Goal: Use online tool/utility: Utilize a website feature to perform a specific function

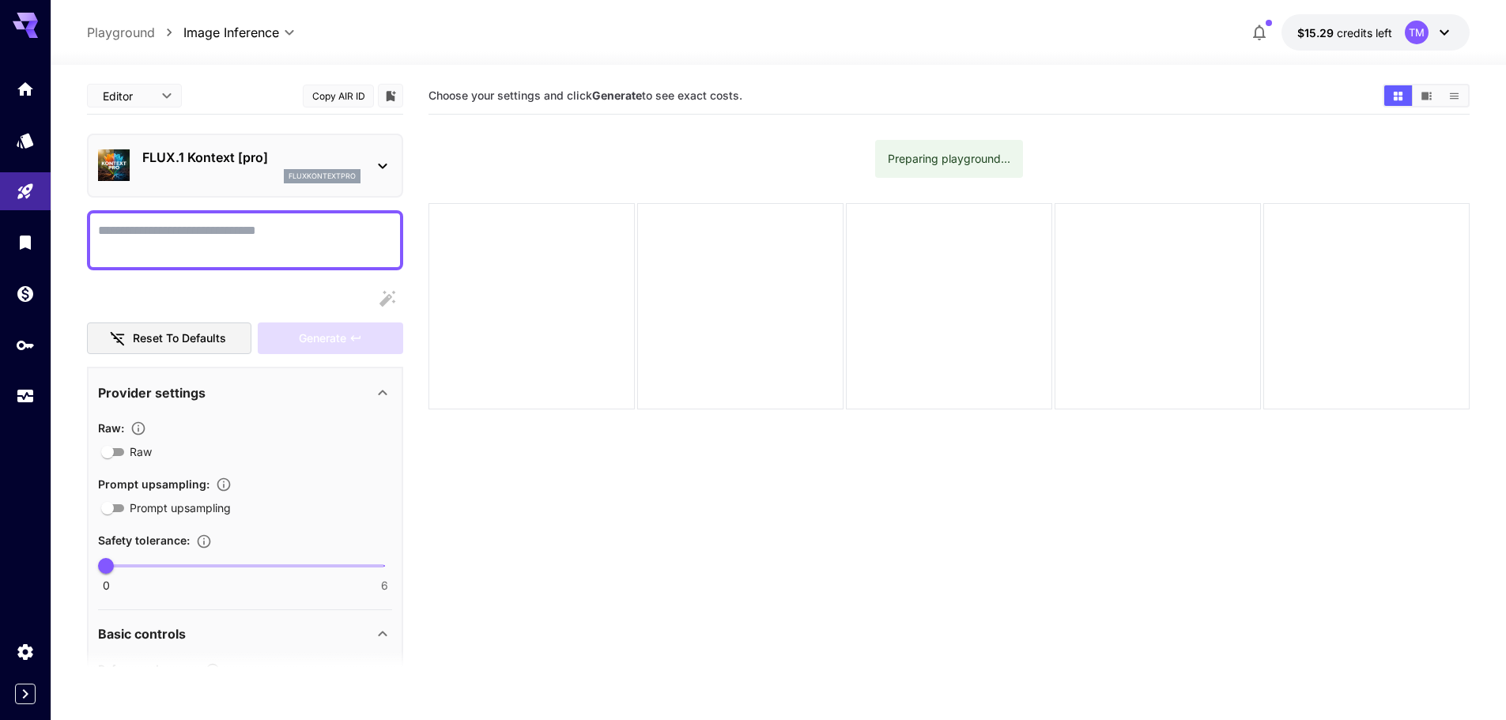
click at [234, 240] on textarea "Raw" at bounding box center [245, 240] width 294 height 38
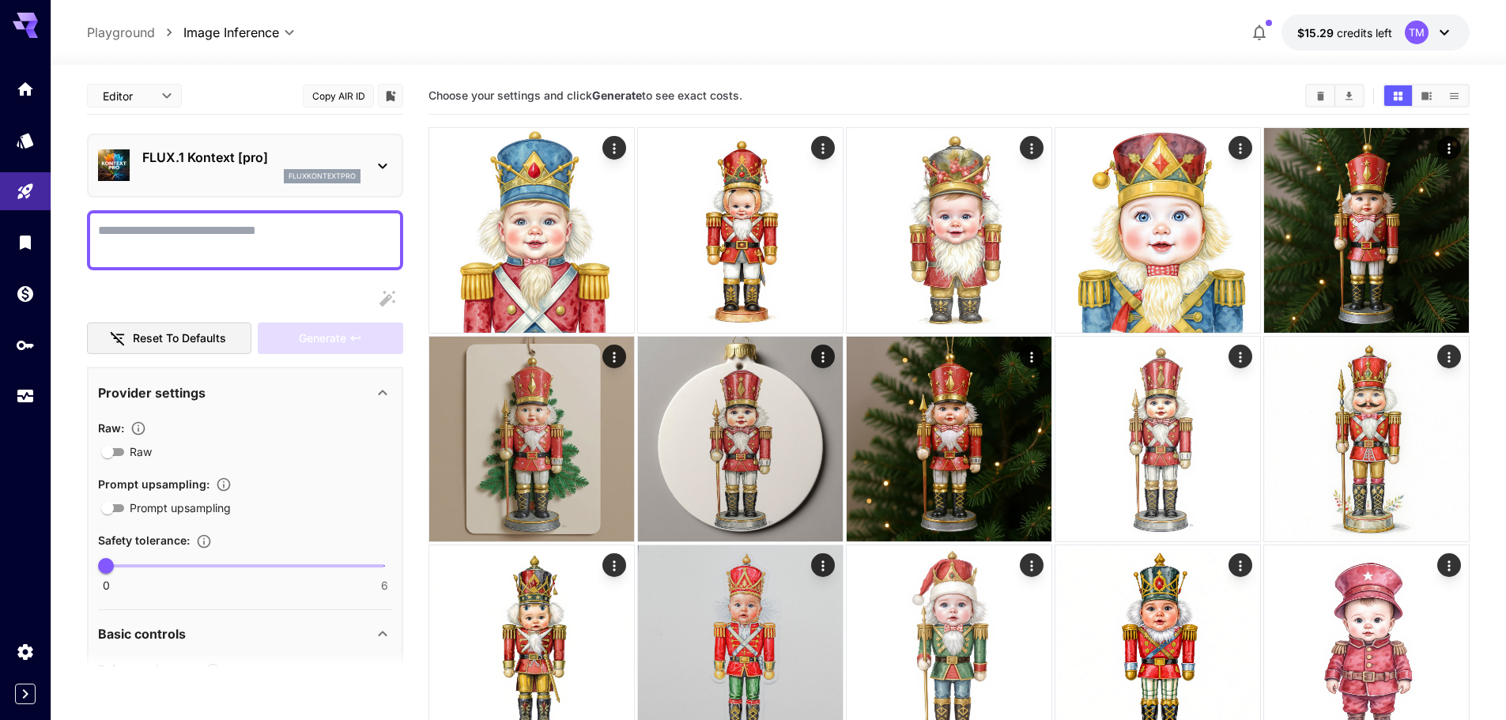
click at [235, 239] on textarea "Raw" at bounding box center [245, 240] width 294 height 38
paste textarea "**********"
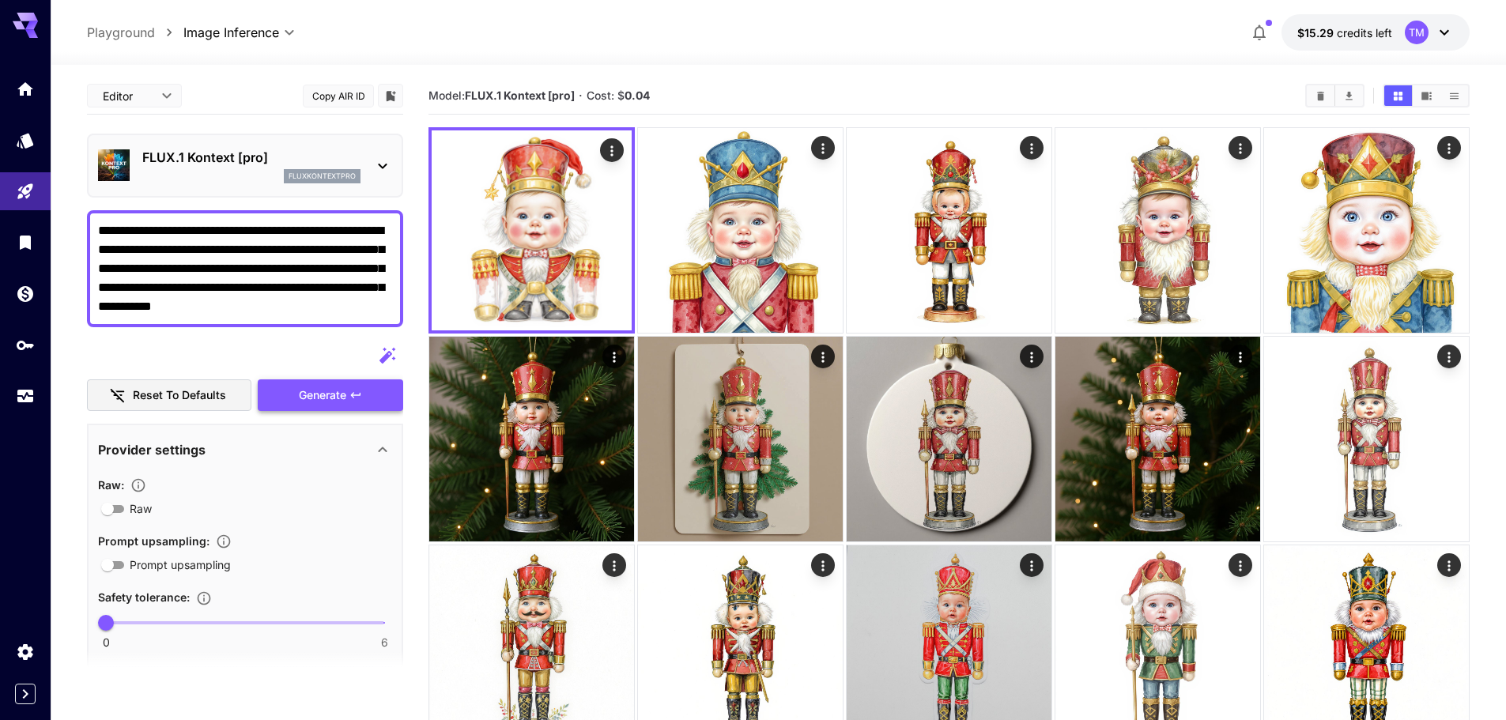
click at [310, 397] on span "Generate" at bounding box center [322, 396] width 47 height 20
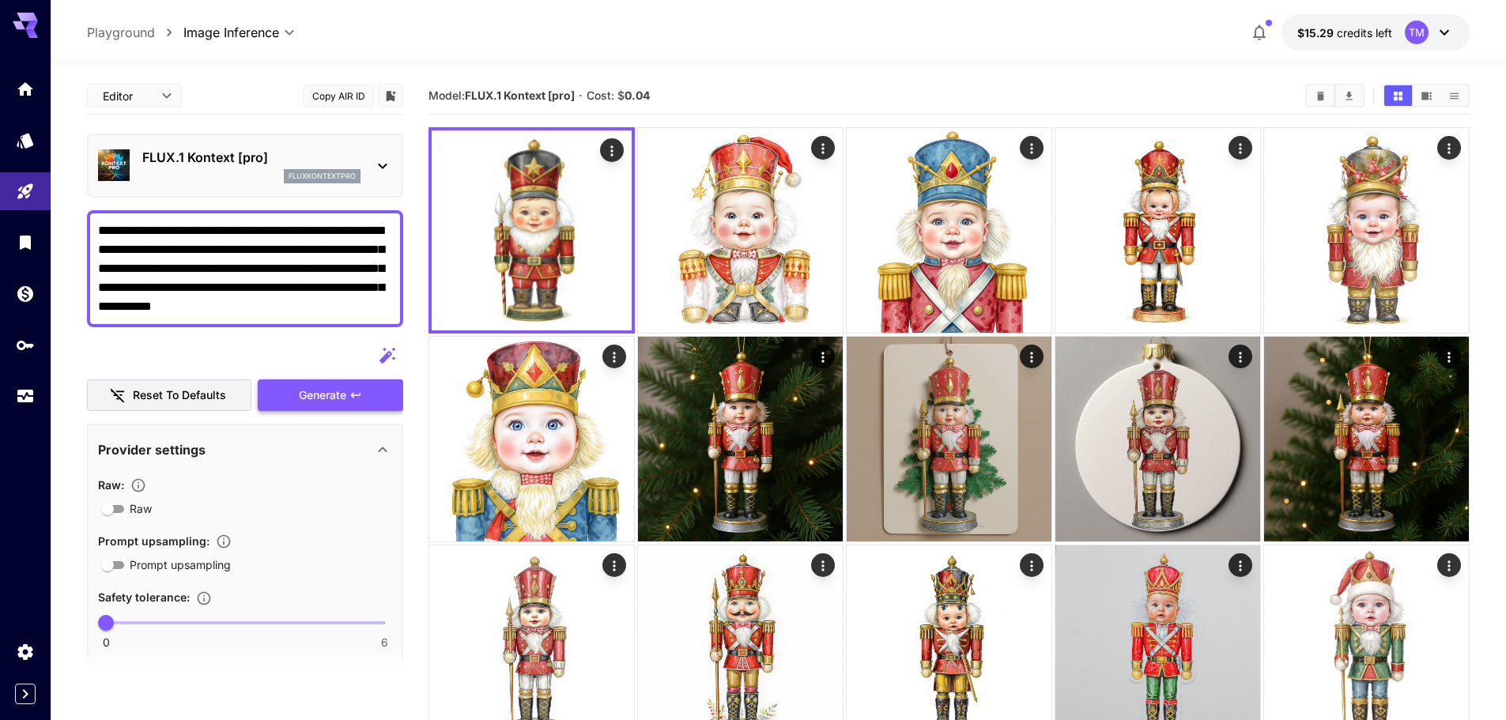
click at [324, 387] on span "Generate" at bounding box center [322, 396] width 47 height 20
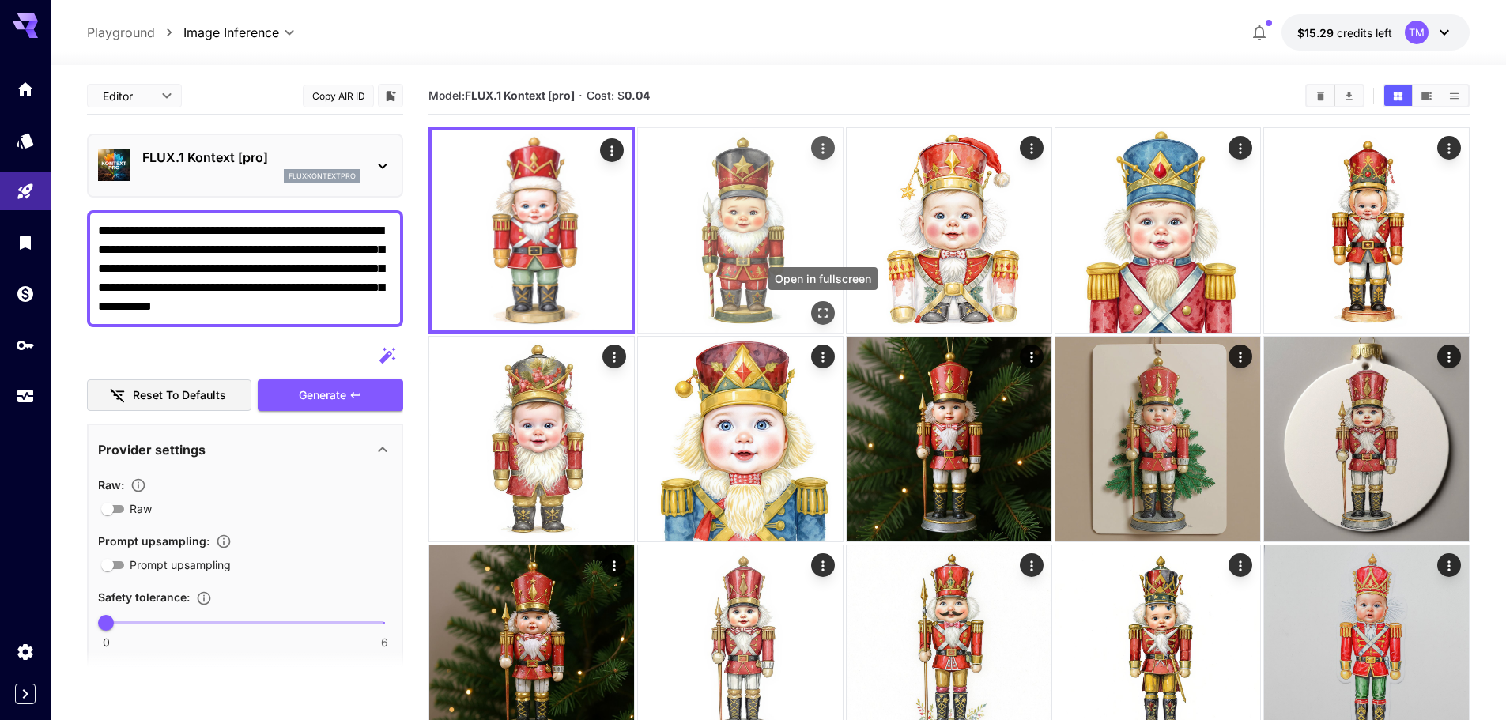
click at [818, 312] on icon "Open in fullscreen" at bounding box center [823, 313] width 16 height 16
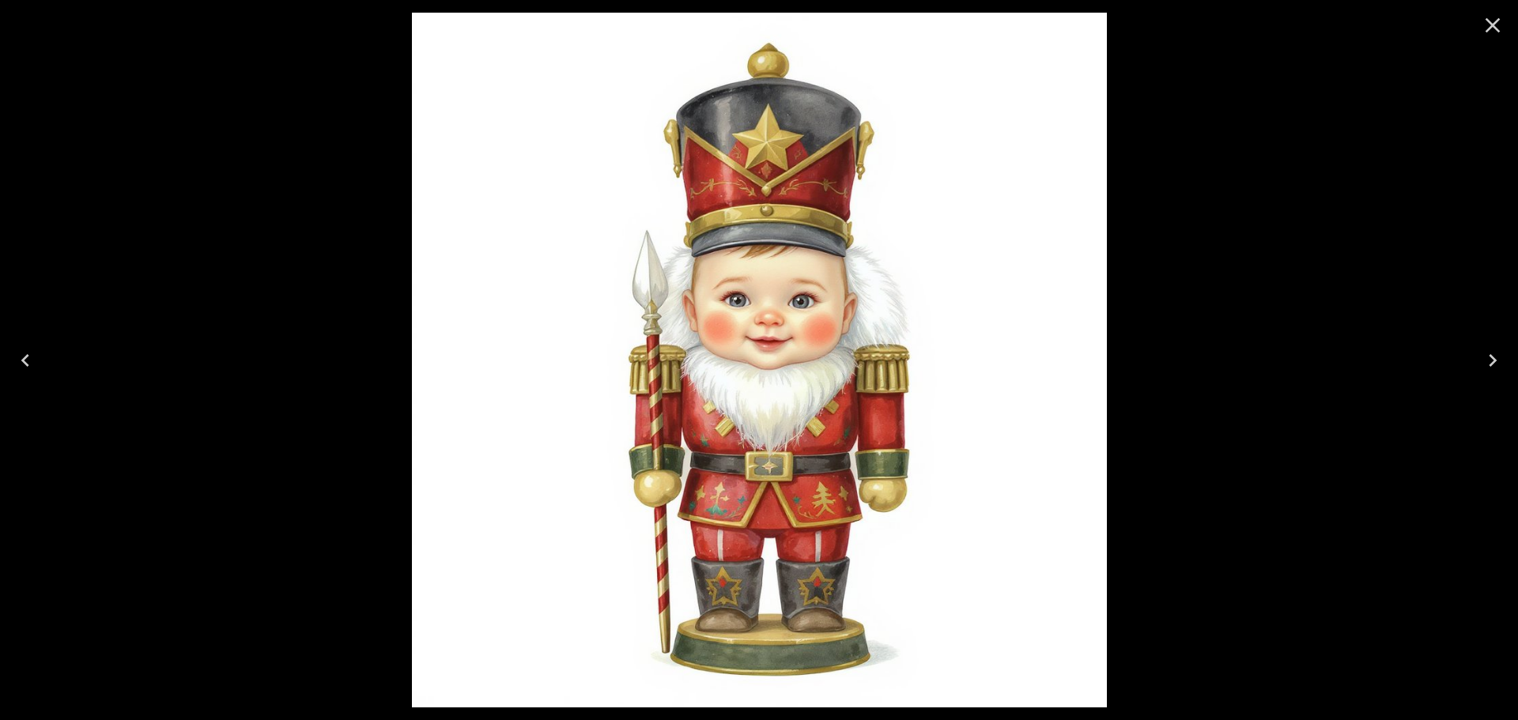
click at [275, 312] on div at bounding box center [759, 360] width 1518 height 720
click at [1493, 32] on icon "Close" at bounding box center [1492, 25] width 25 height 25
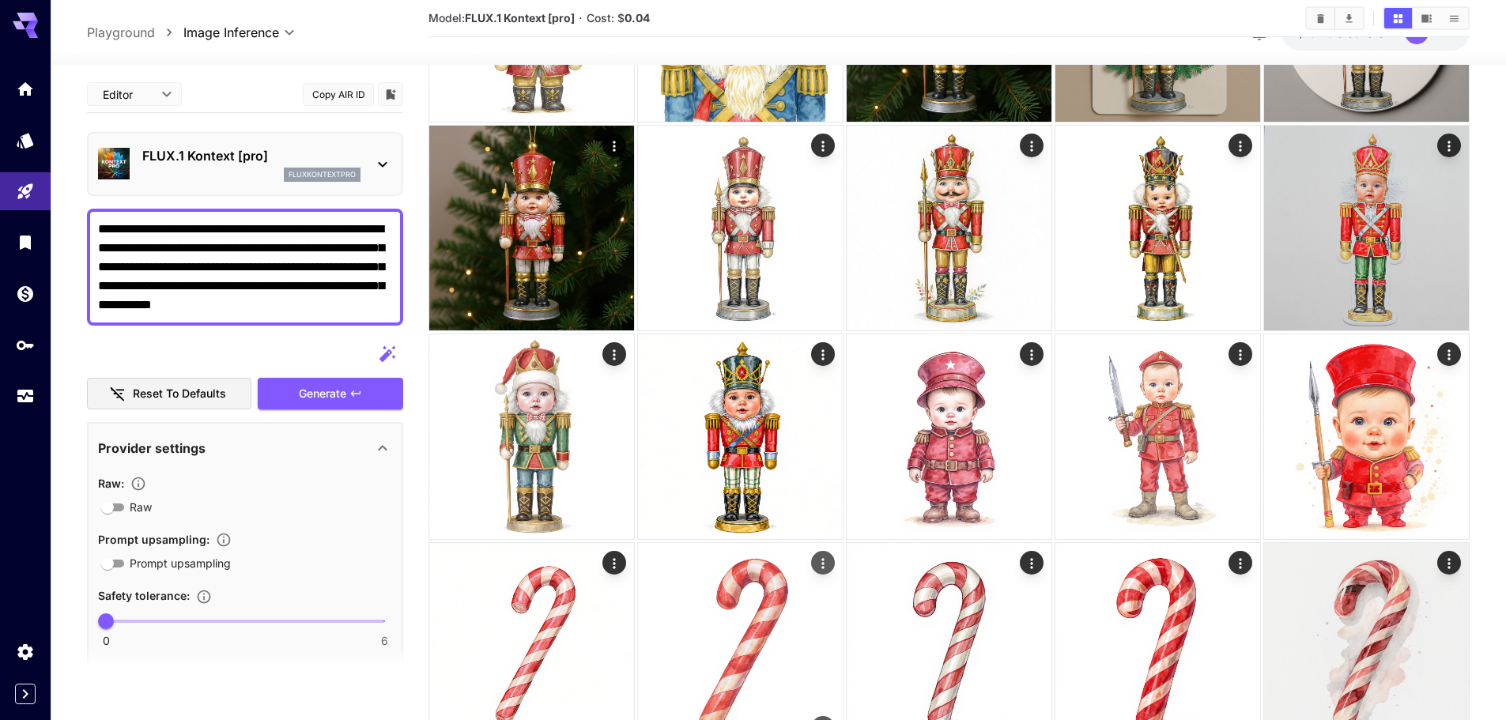
scroll to position [474, 0]
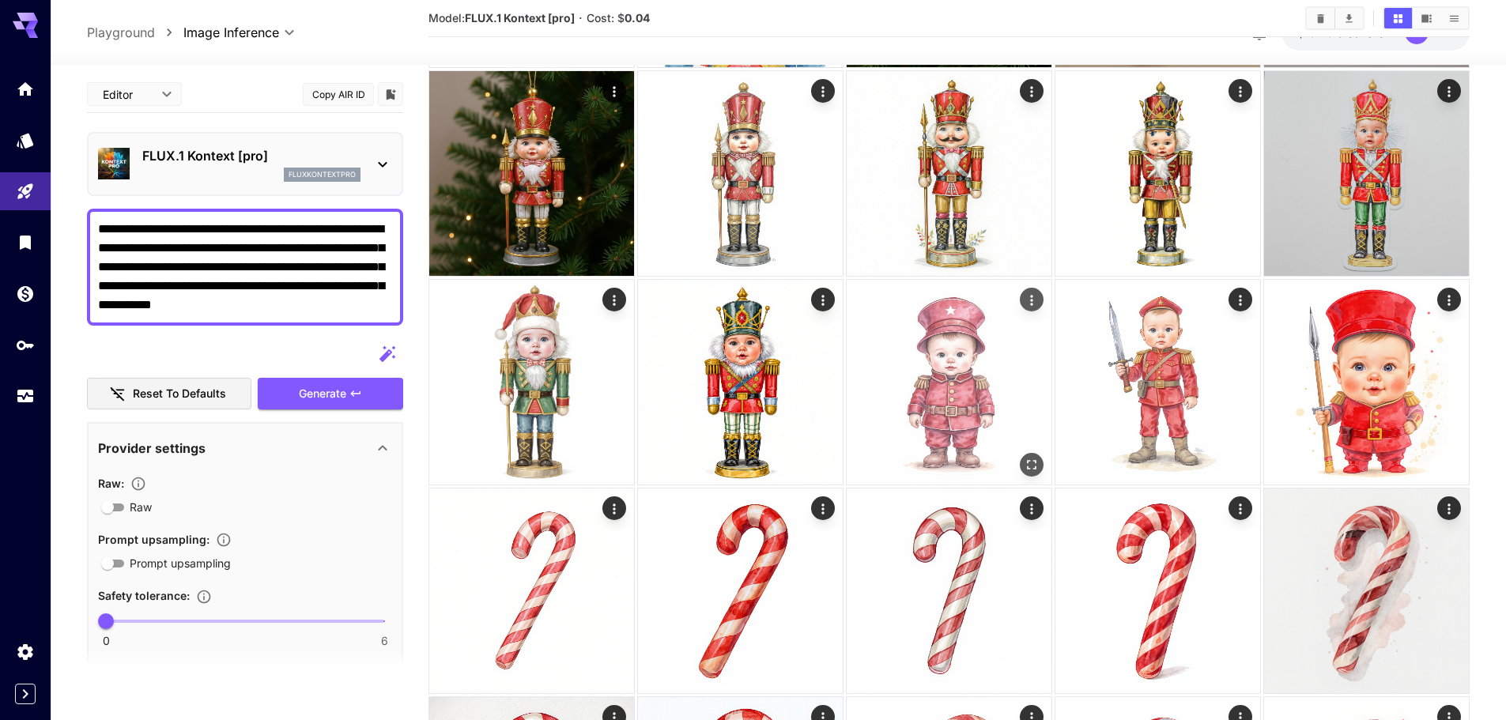
click at [1032, 302] on icon "Actions" at bounding box center [1032, 301] width 16 height 16
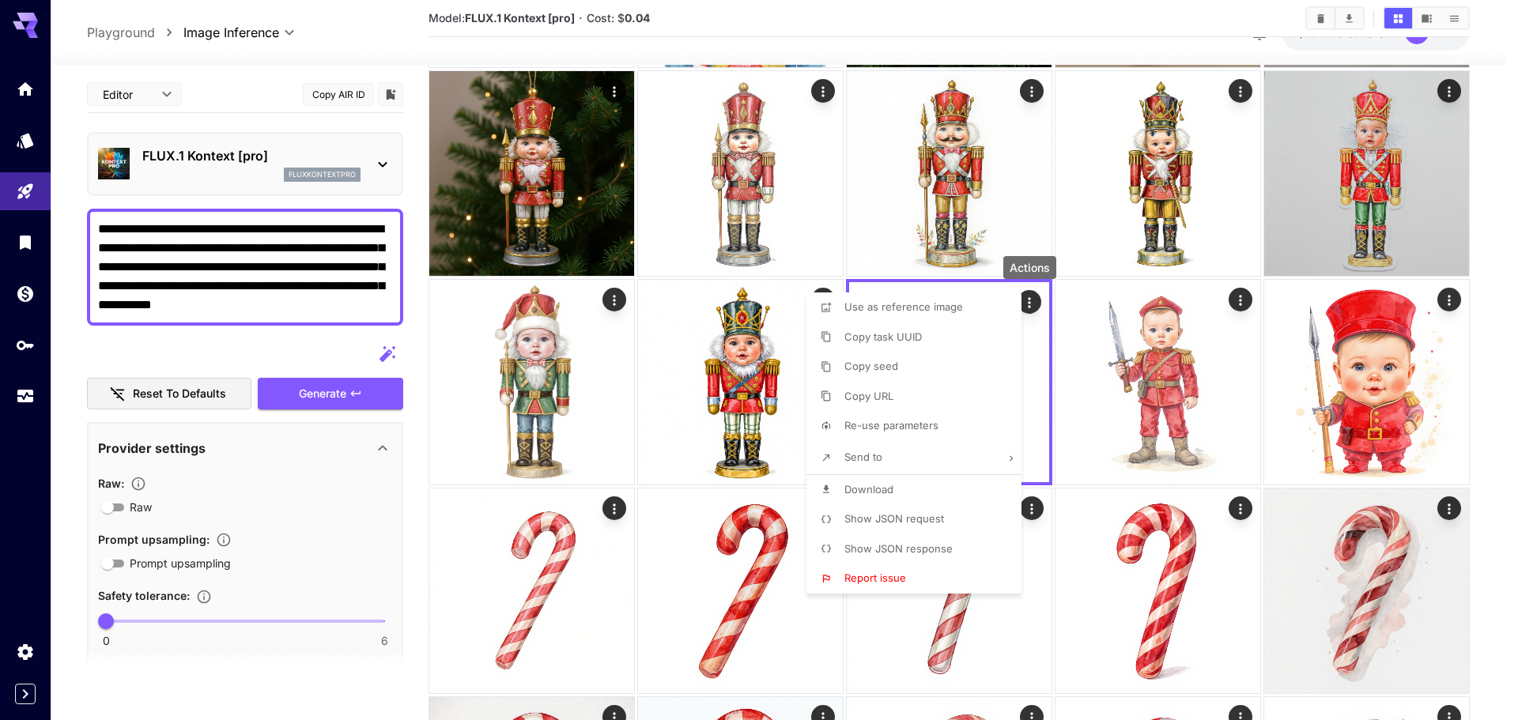
click at [935, 311] on span "Use as reference image" at bounding box center [903, 306] width 119 height 13
click at [334, 396] on div at bounding box center [759, 360] width 1518 height 720
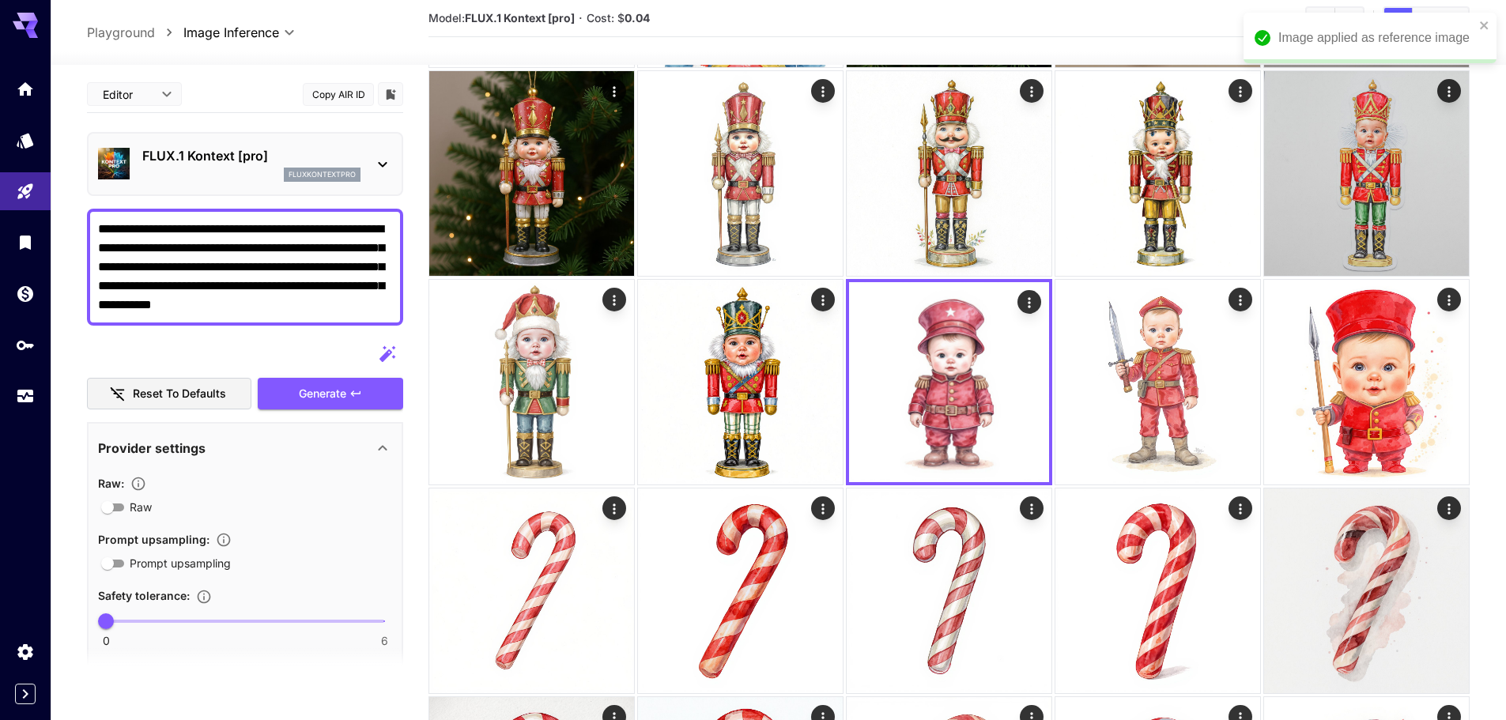
click at [334, 396] on span "Generate" at bounding box center [322, 394] width 47 height 20
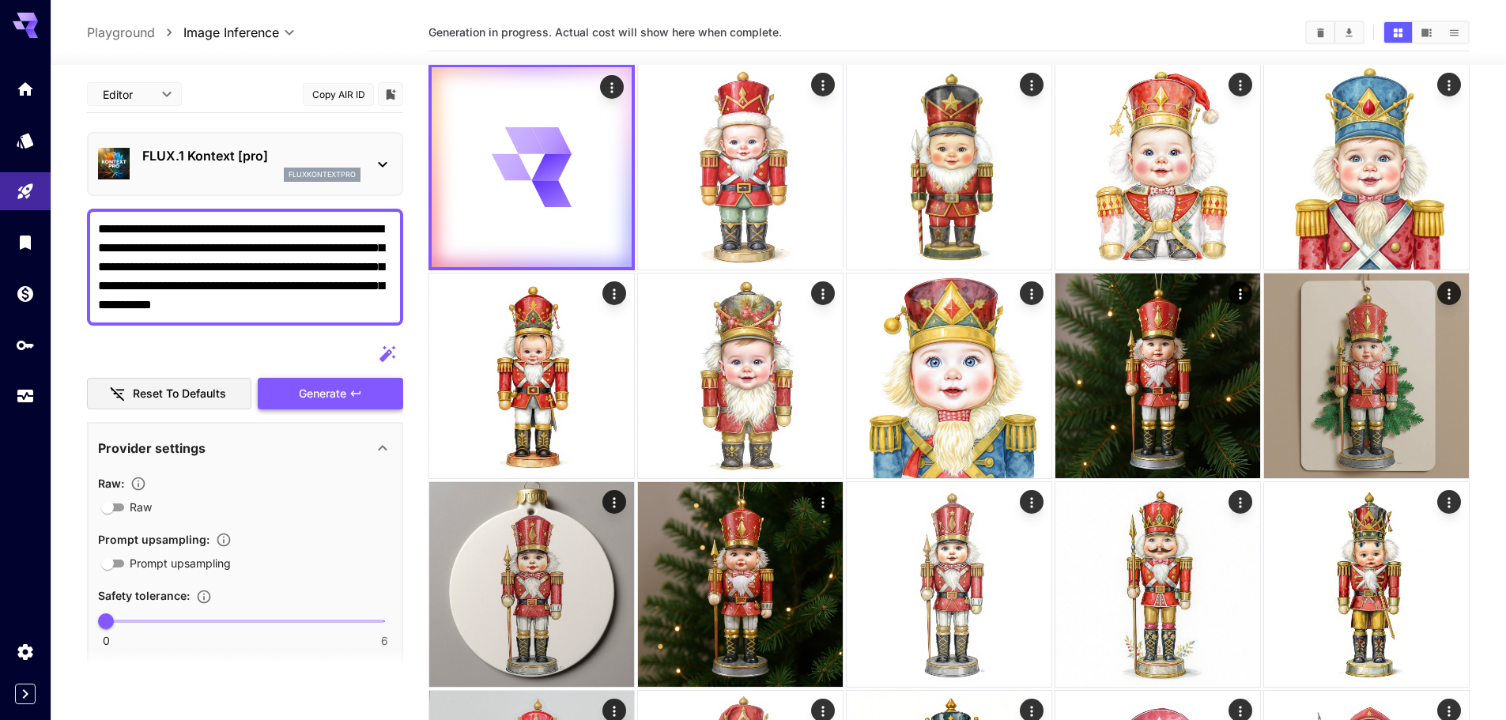
scroll to position [0, 0]
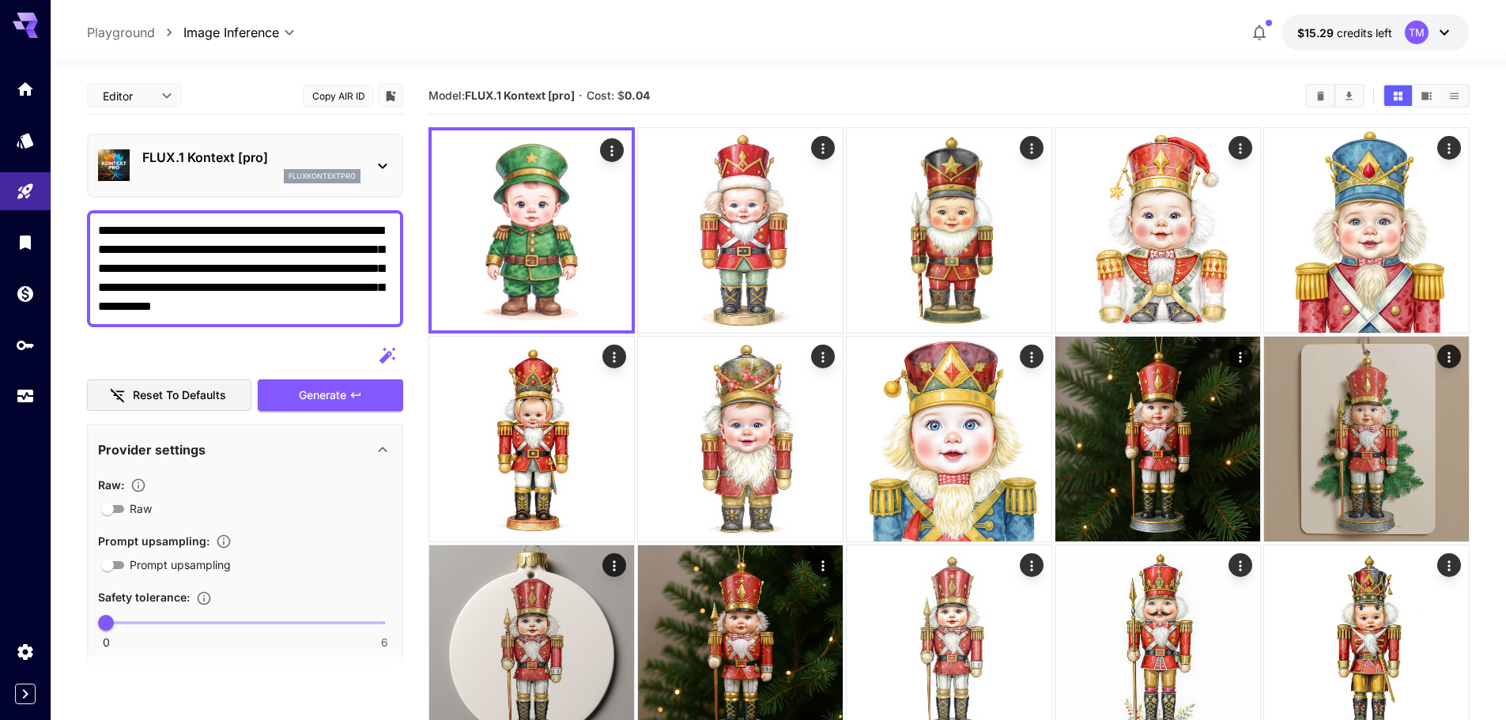
click at [324, 249] on textarea "**********" at bounding box center [245, 268] width 294 height 95
paste textarea
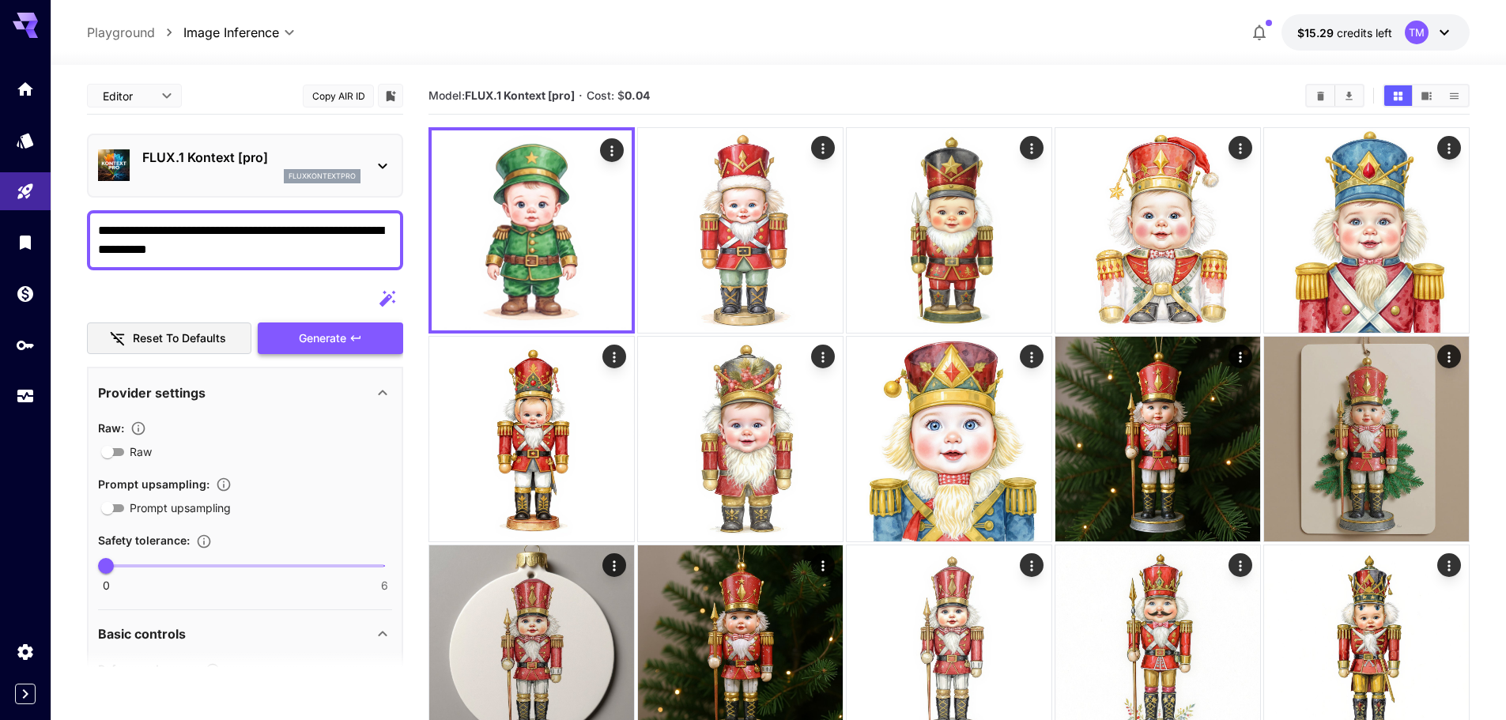
click at [322, 343] on span "Generate" at bounding box center [322, 339] width 47 height 20
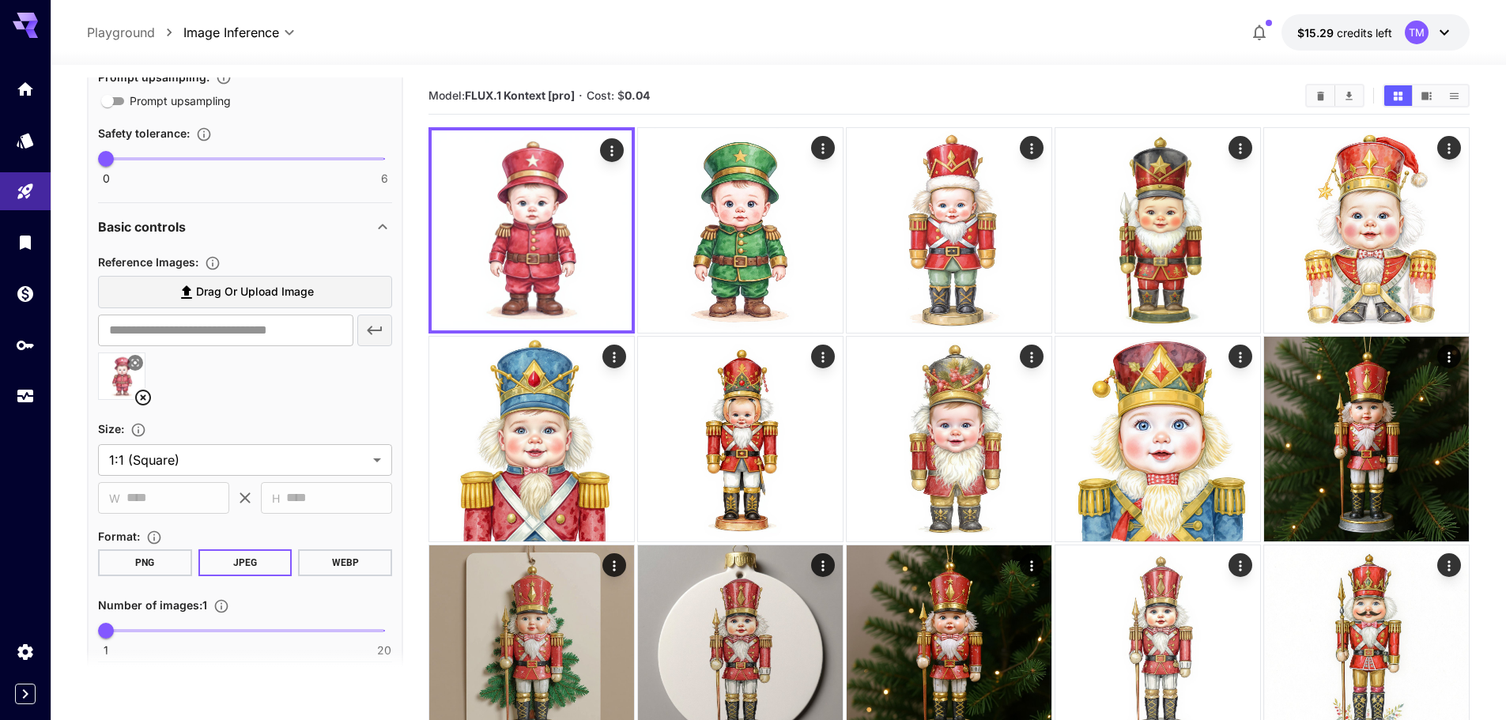
scroll to position [508, 0]
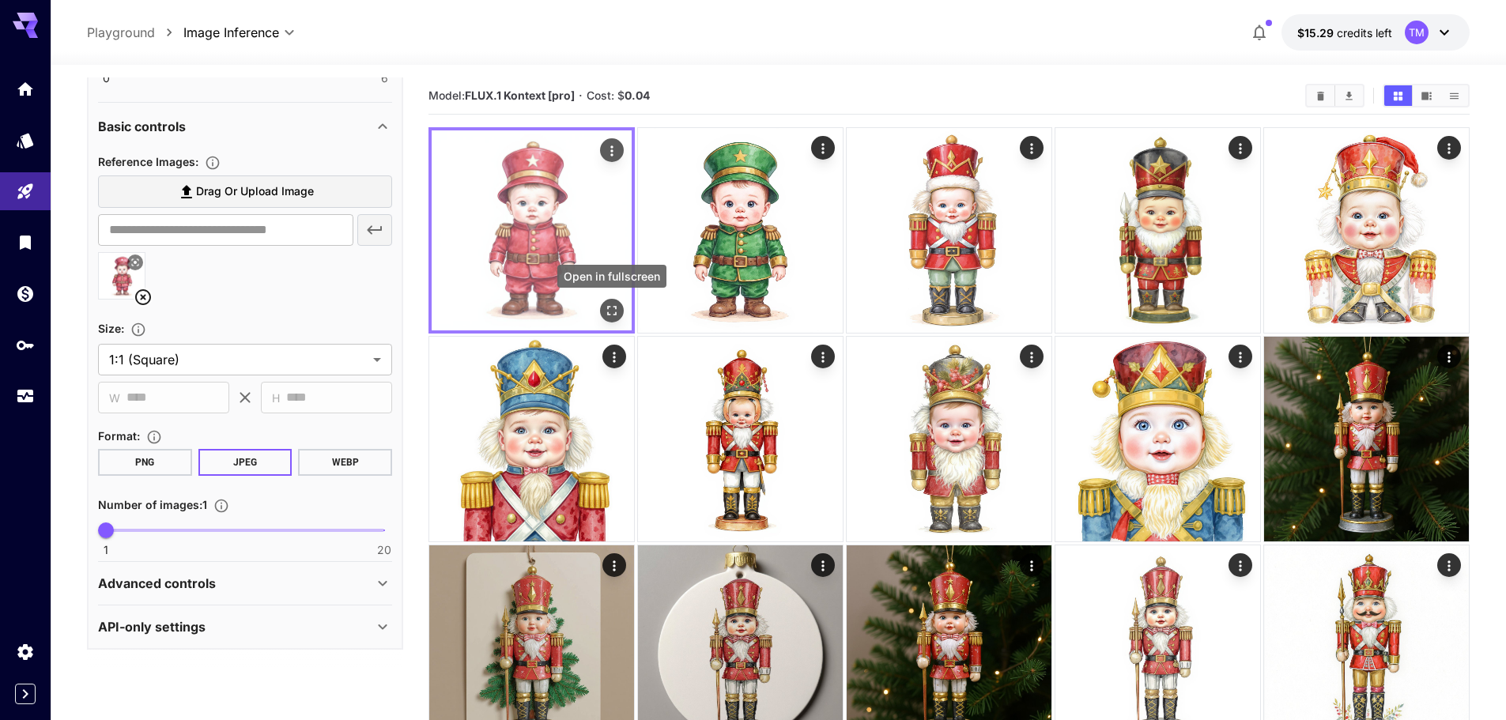
click at [600, 318] on div "Open in fullscreen" at bounding box center [612, 311] width 24 height 24
click at [613, 314] on icon "Open in fullscreen" at bounding box center [612, 311] width 16 height 16
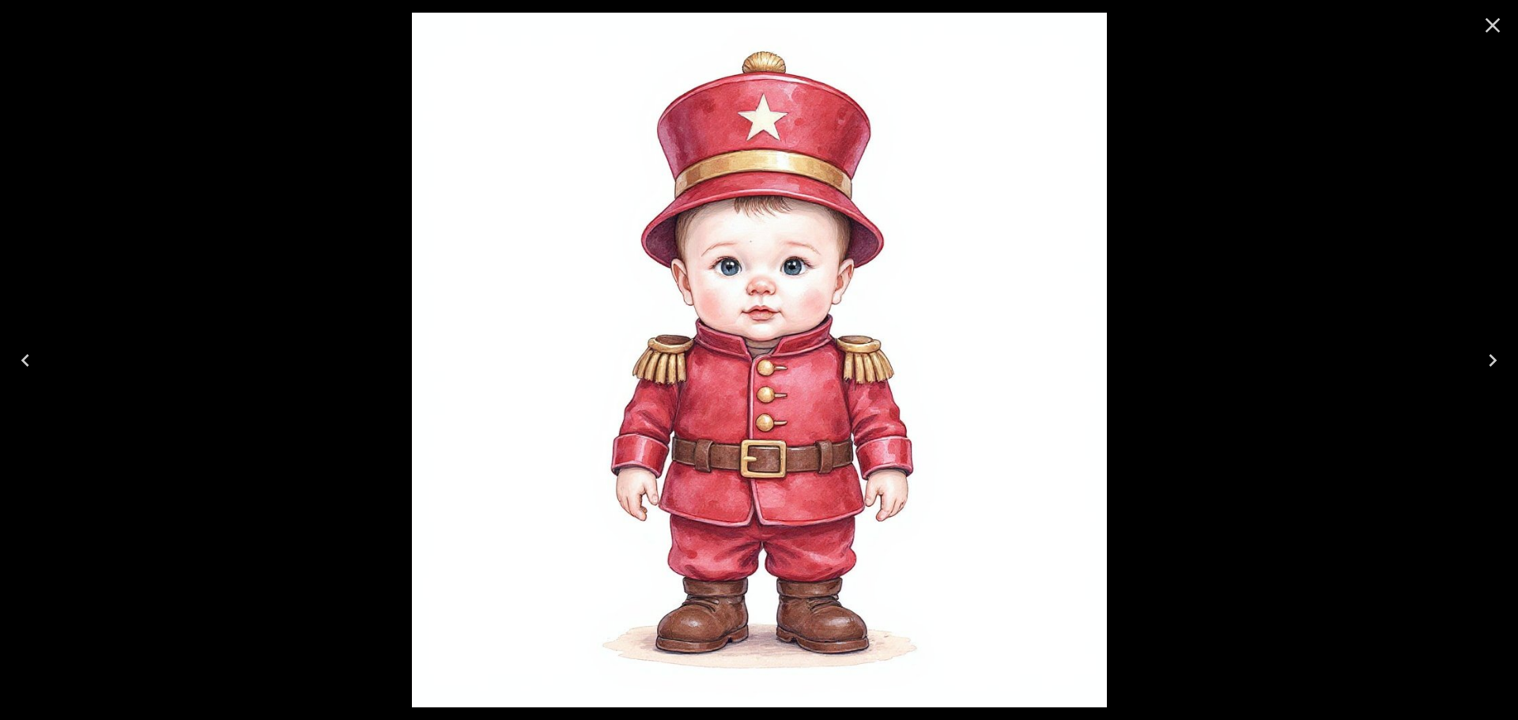
click at [1499, 33] on icon "Close" at bounding box center [1492, 25] width 25 height 25
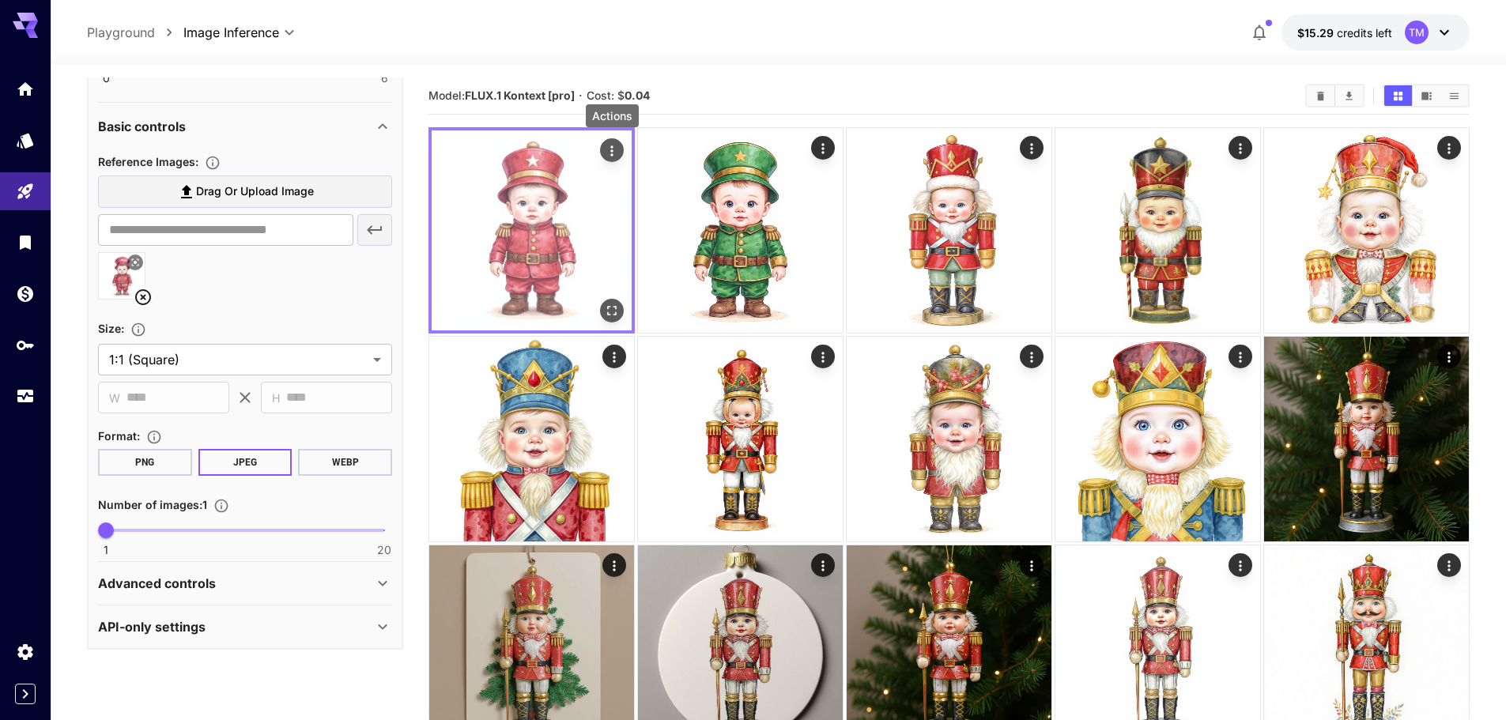
click at [608, 140] on button "Actions" at bounding box center [612, 150] width 24 height 24
click at [607, 151] on icon "Actions" at bounding box center [612, 151] width 16 height 16
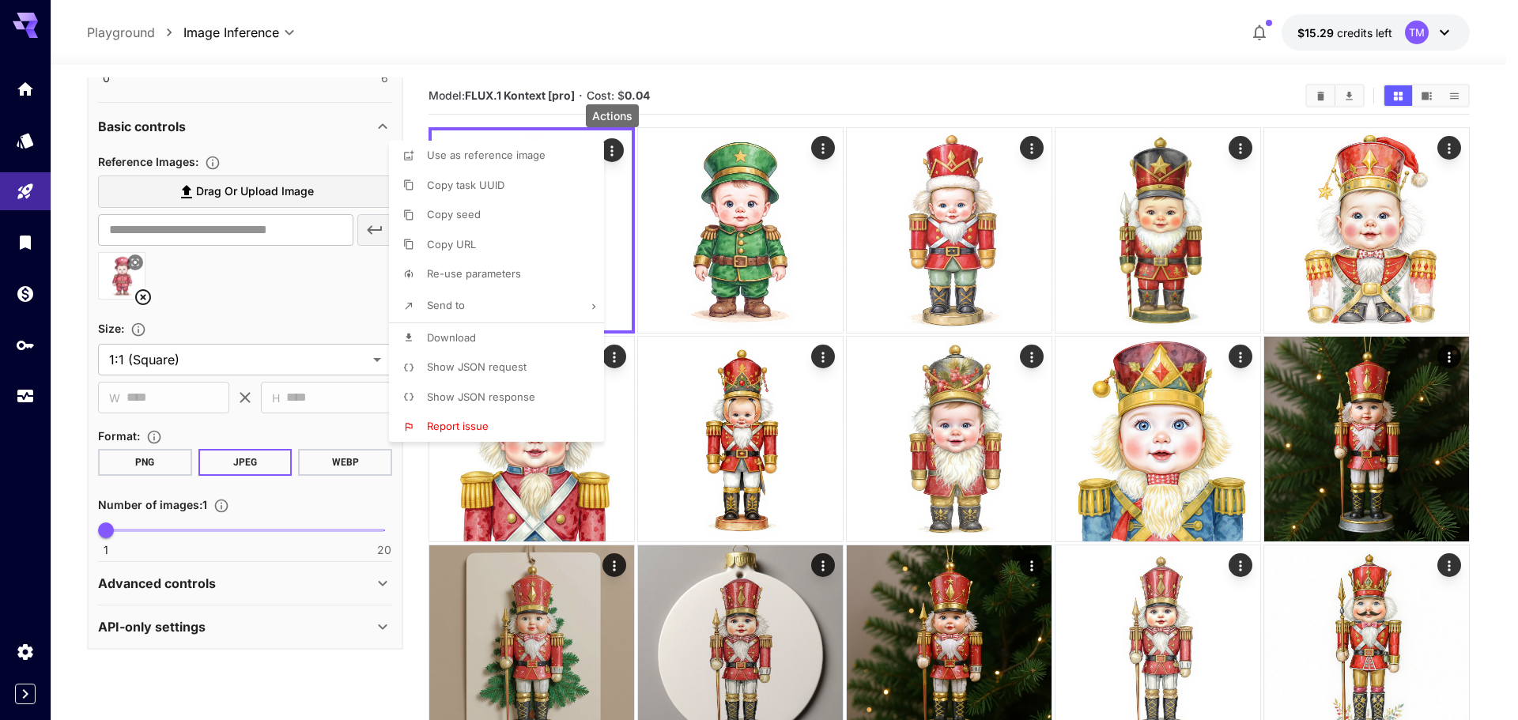
click at [467, 338] on span "Download" at bounding box center [451, 337] width 49 height 13
click at [728, 43] on div at bounding box center [759, 360] width 1518 height 720
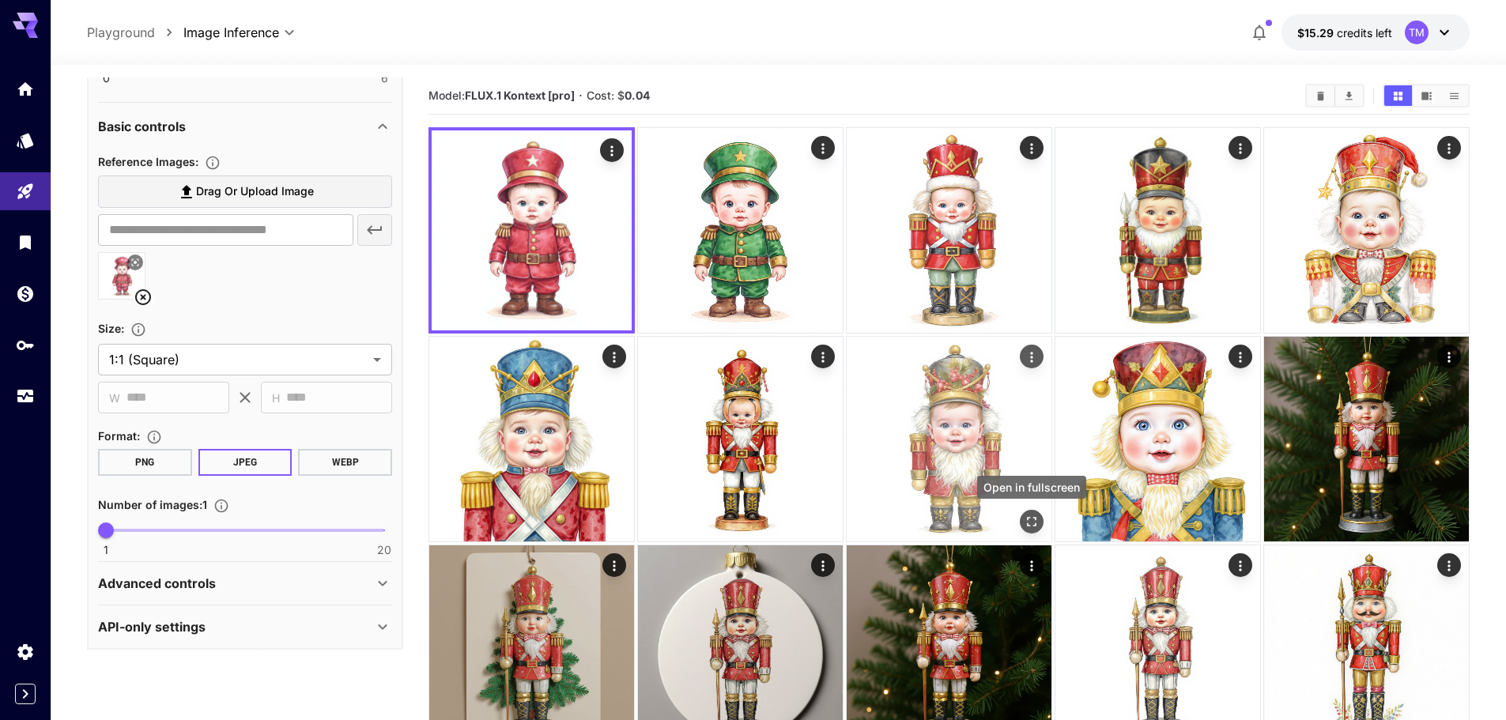
click at [1036, 517] on icon "Open in fullscreen" at bounding box center [1032, 522] width 16 height 16
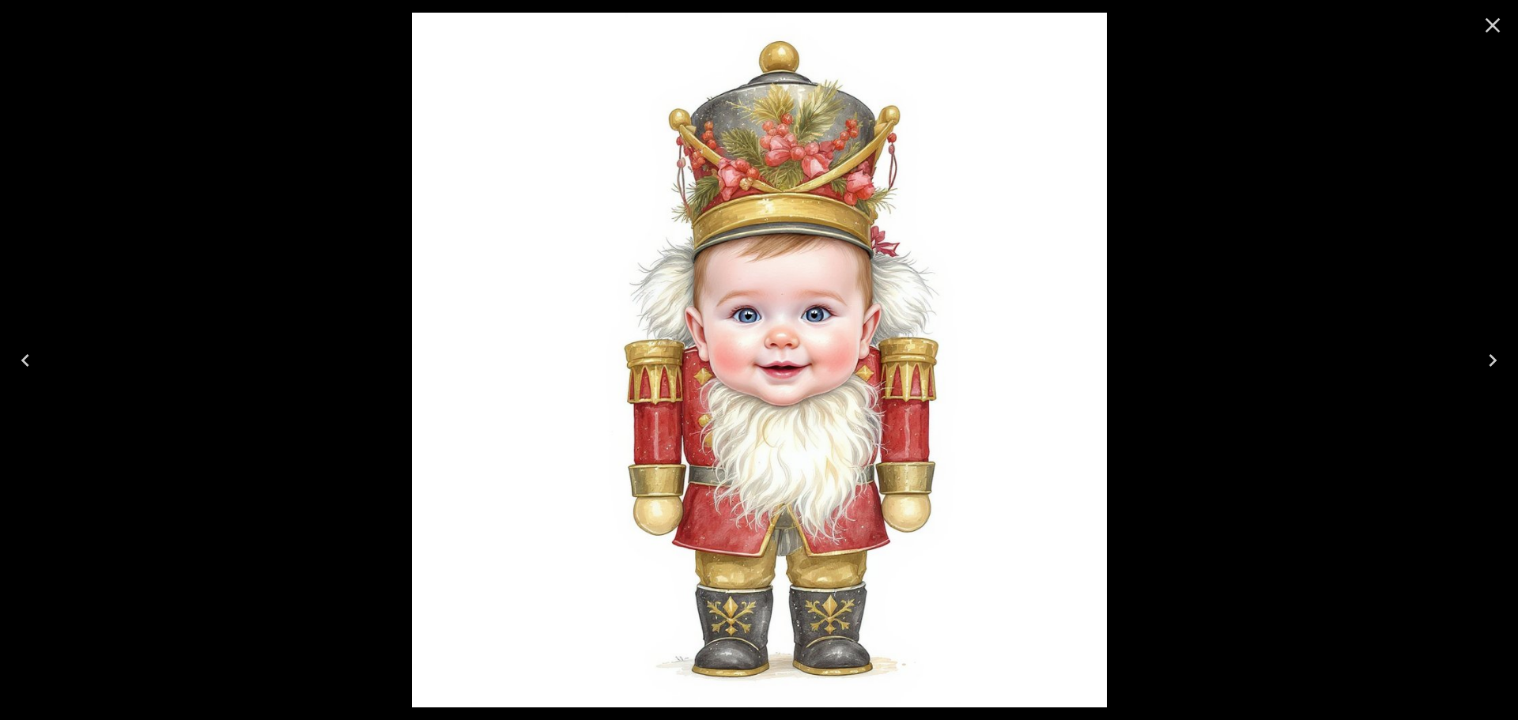
click at [1492, 17] on icon "Close" at bounding box center [1492, 25] width 25 height 25
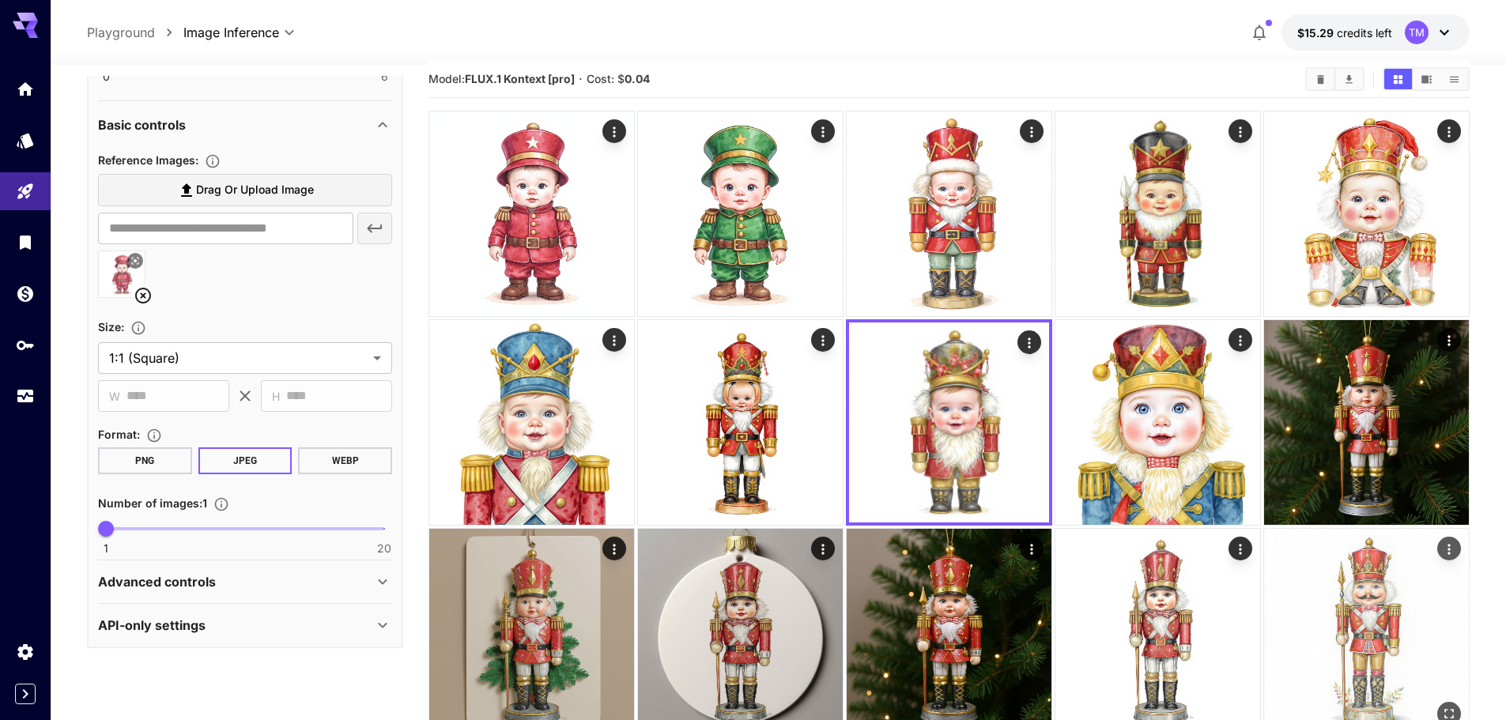
scroll to position [0, 0]
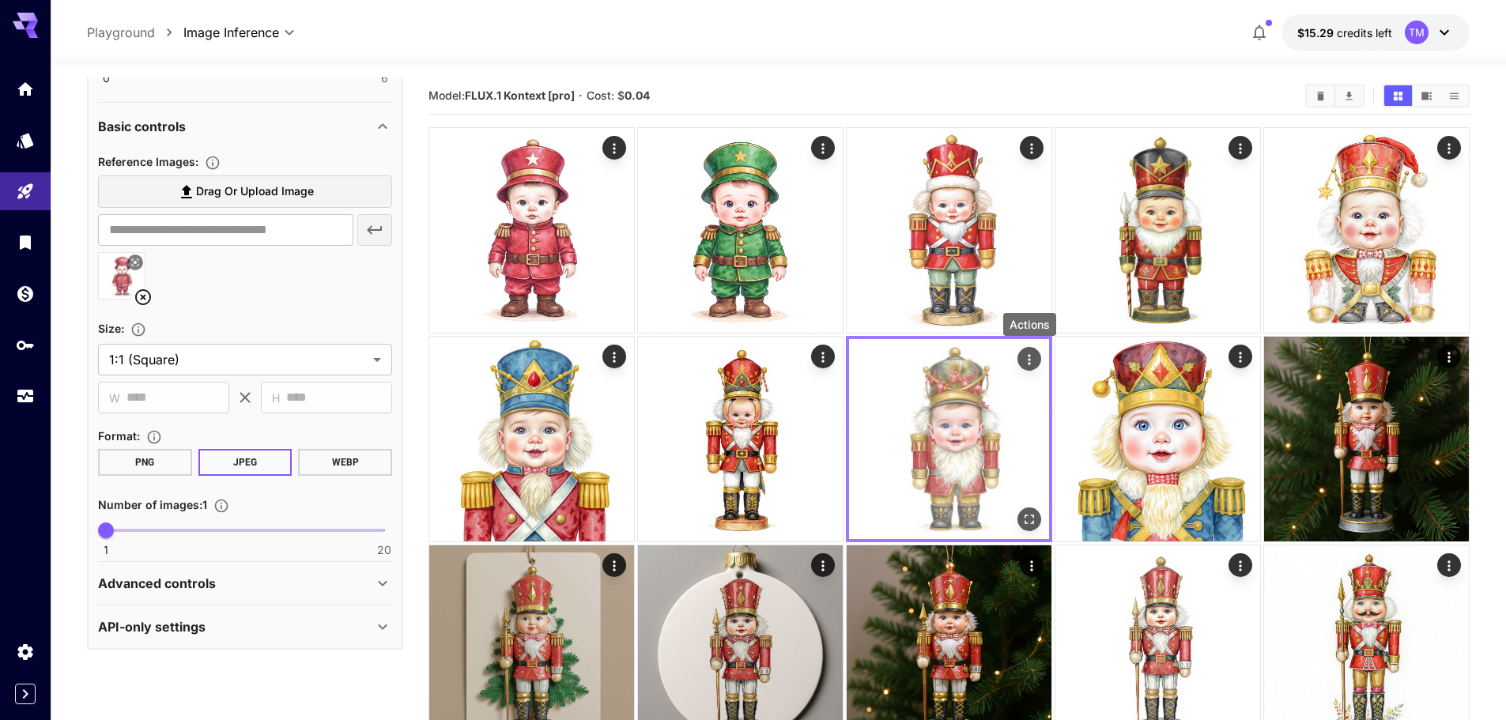
click at [1031, 358] on icon "Actions" at bounding box center [1029, 360] width 16 height 16
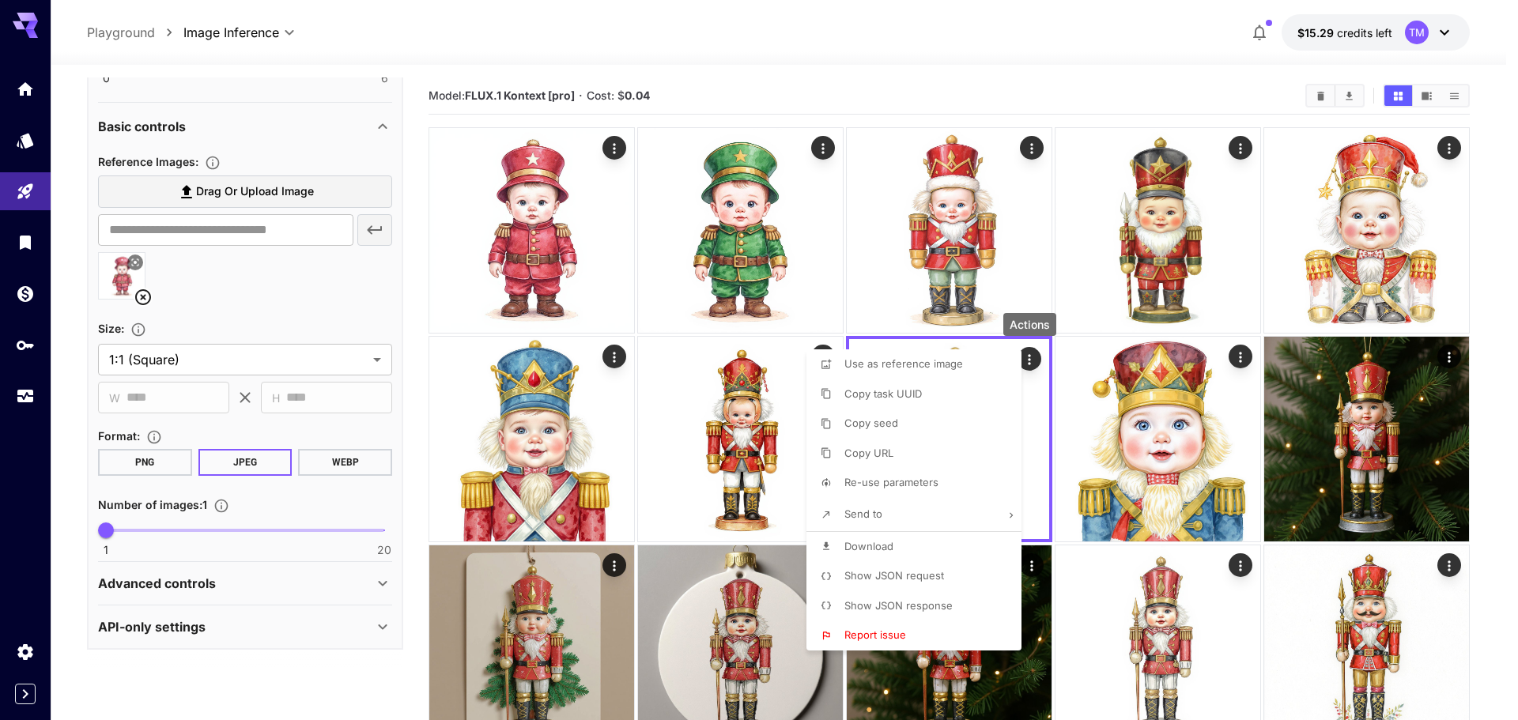
click at [867, 546] on span "Download" at bounding box center [868, 546] width 49 height 13
click at [1051, 66] on div at bounding box center [759, 360] width 1518 height 720
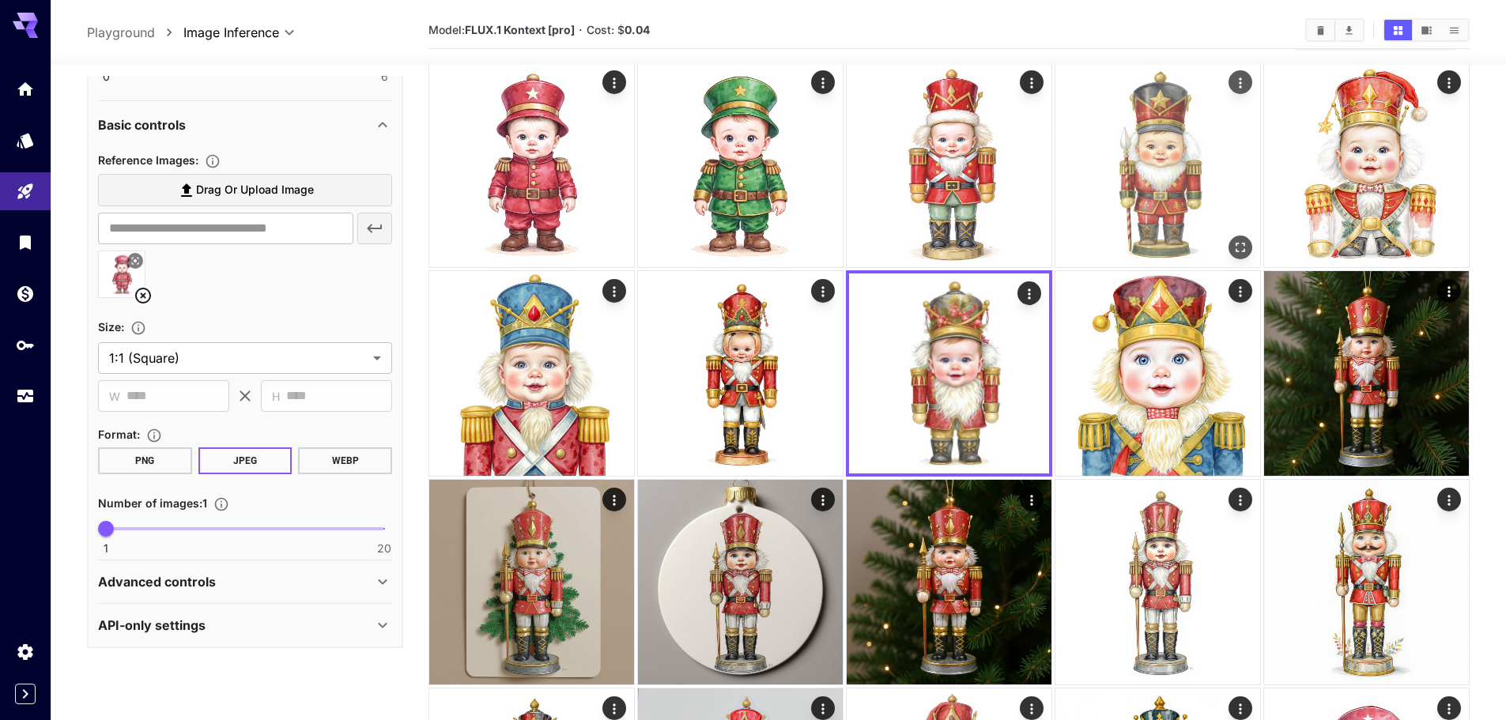
scroll to position [237, 0]
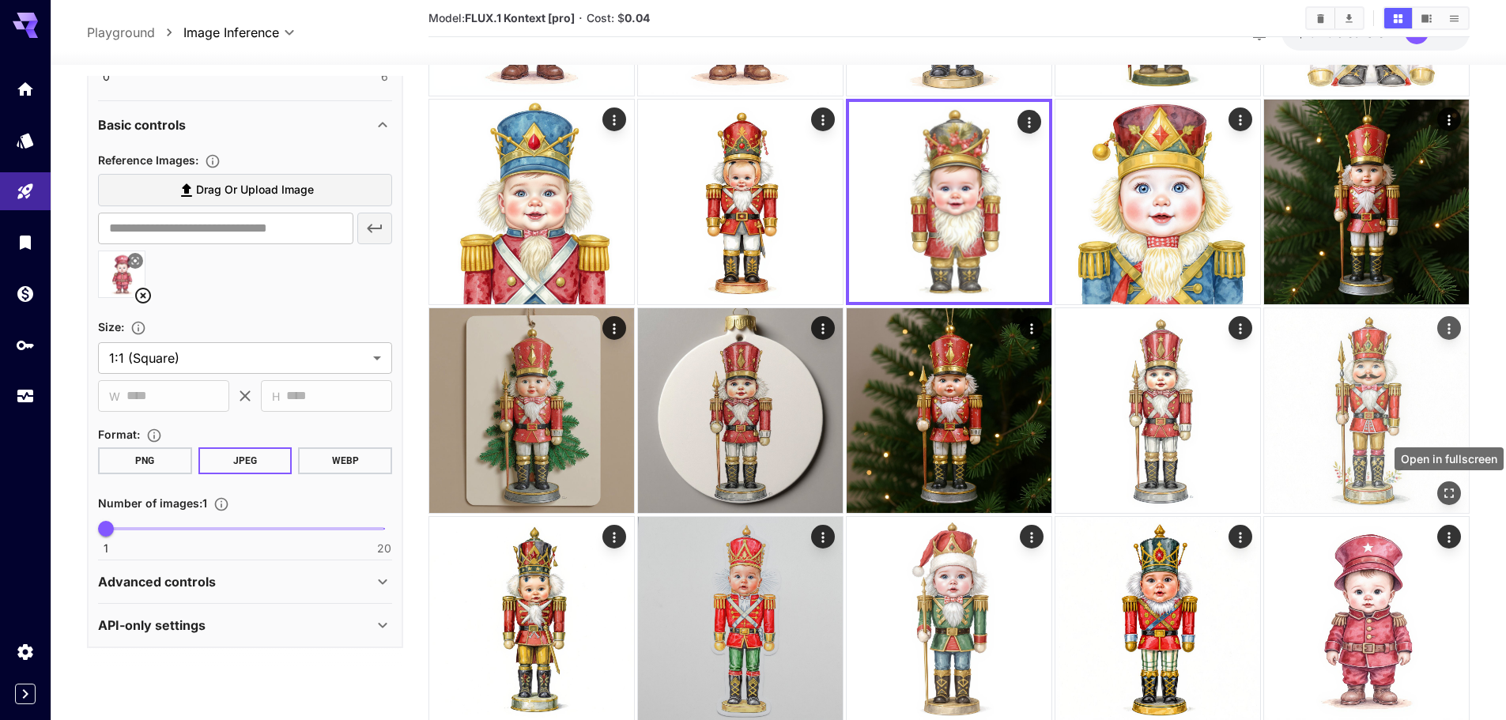
click at [1452, 489] on icon "Open in fullscreen" at bounding box center [1448, 493] width 9 height 9
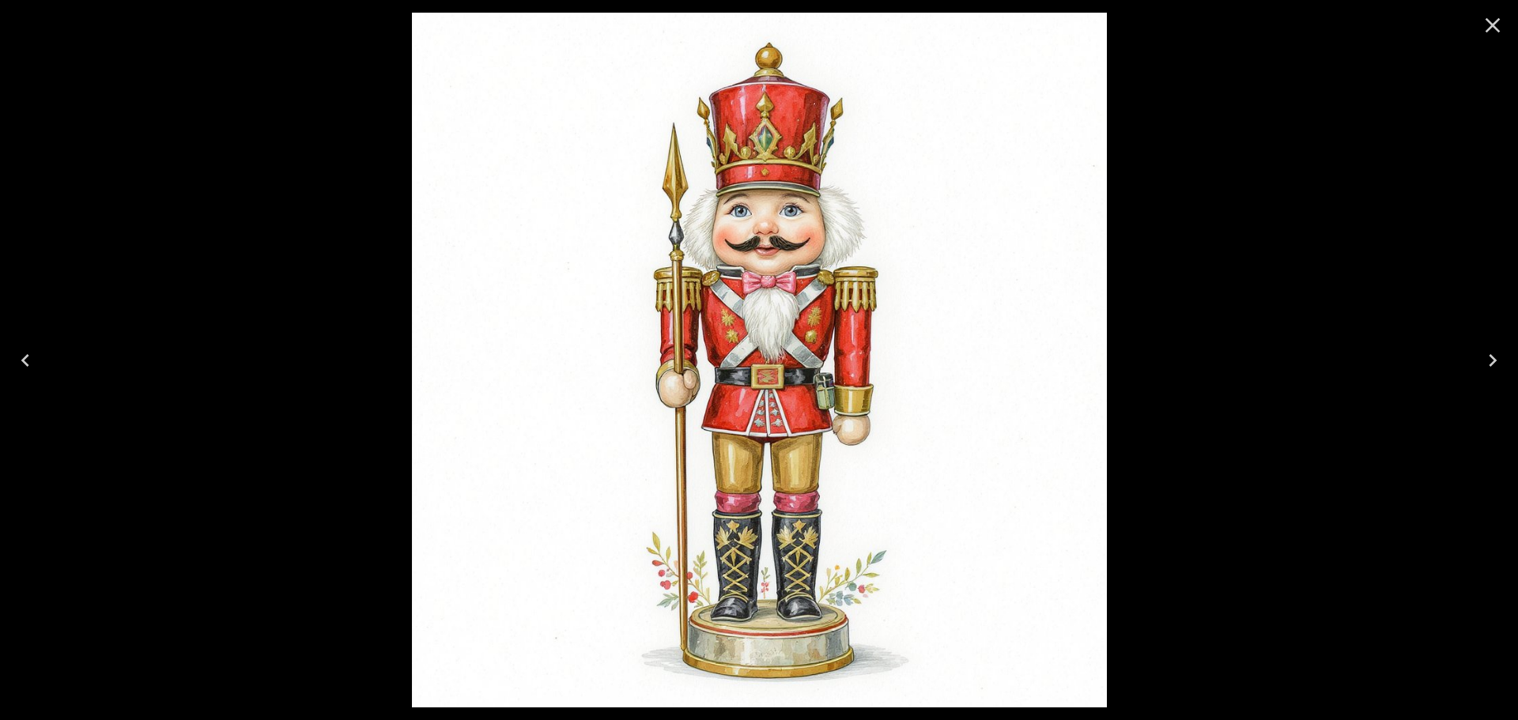
click at [1494, 29] on icon "Close" at bounding box center [1492, 25] width 25 height 25
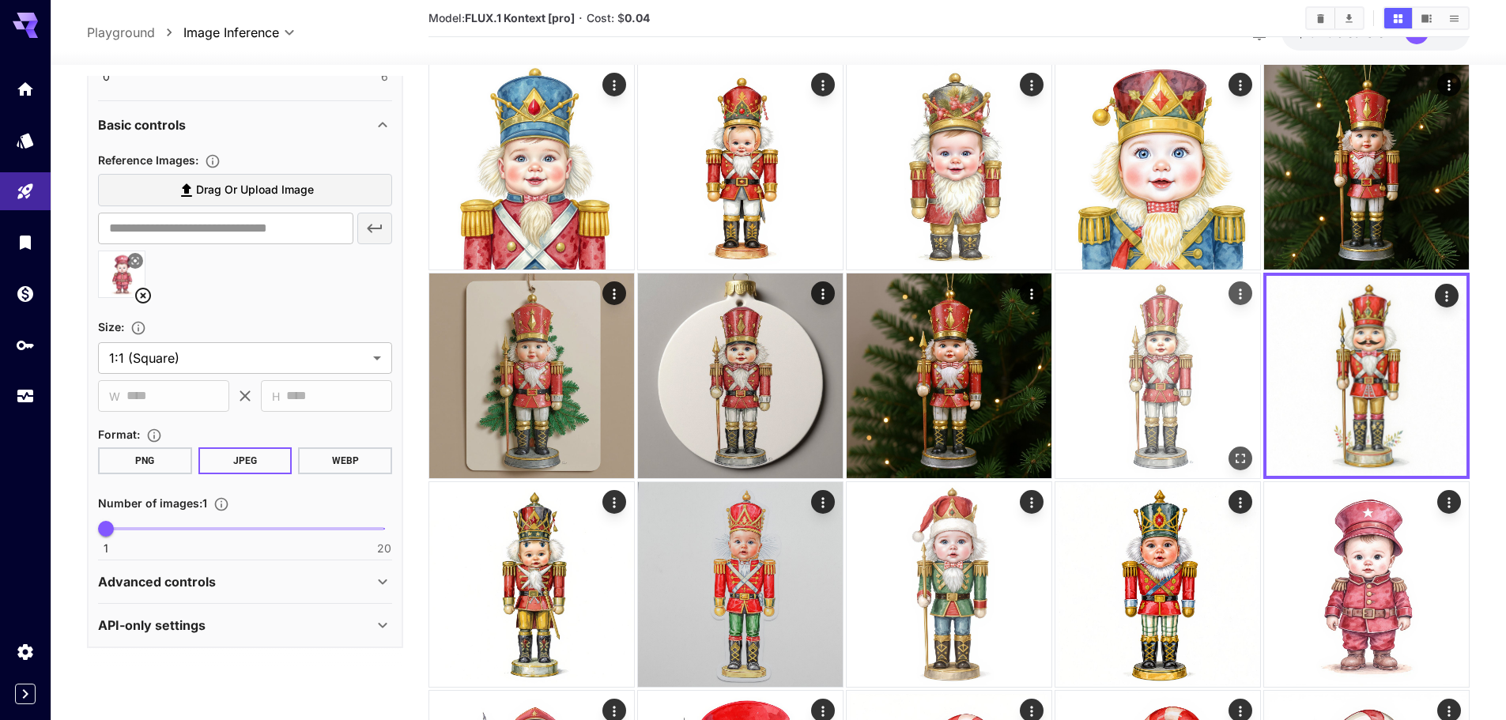
scroll to position [316, 0]
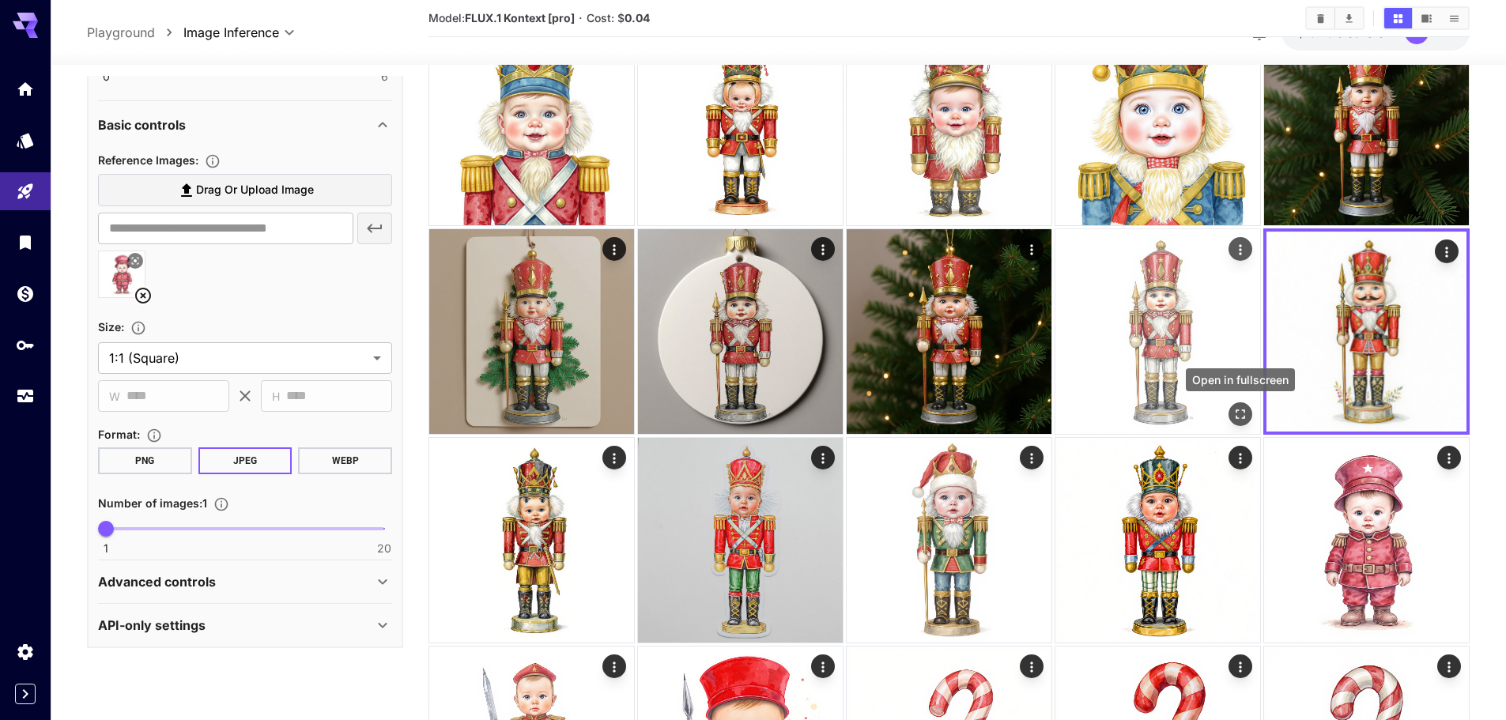
click at [1245, 416] on icon "Open in fullscreen" at bounding box center [1241, 414] width 16 height 16
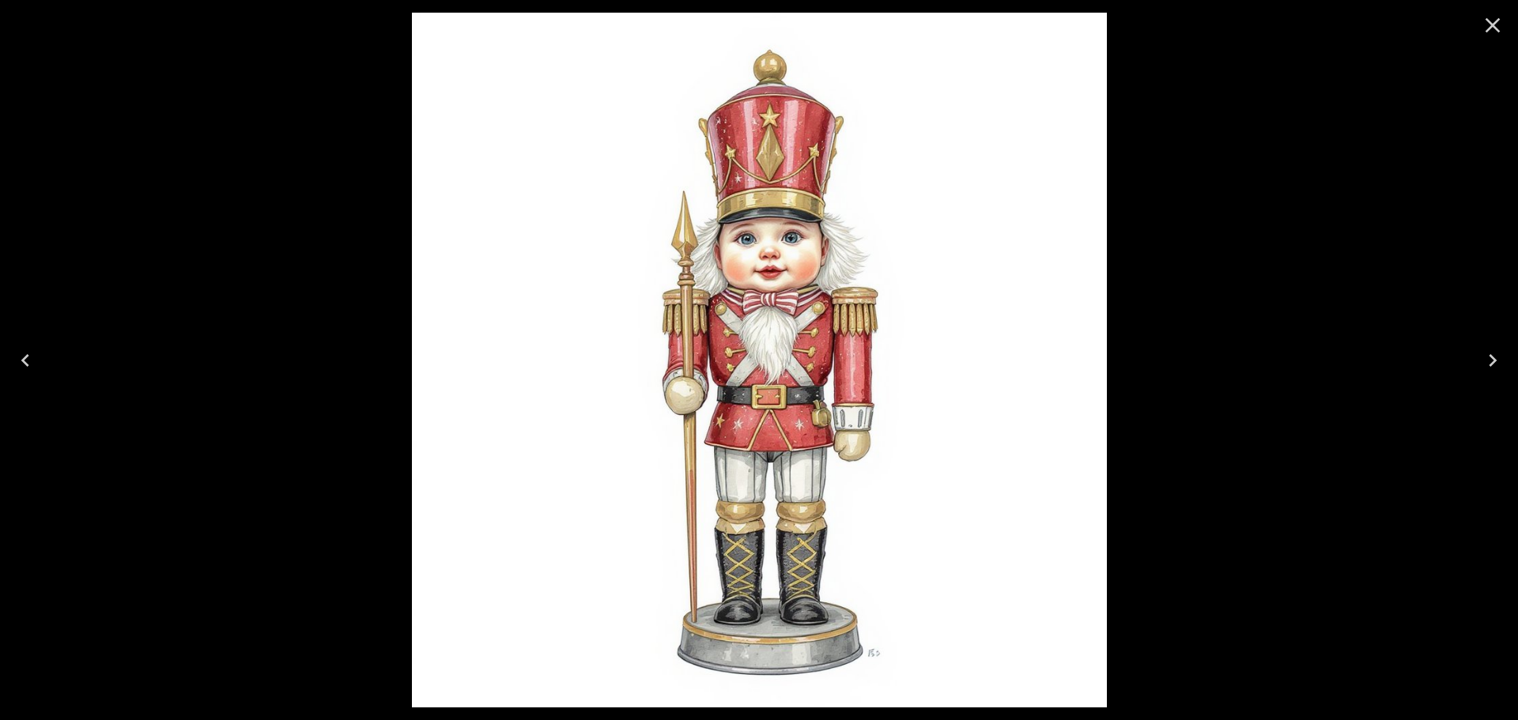
click at [1489, 31] on icon "Close" at bounding box center [1492, 25] width 25 height 25
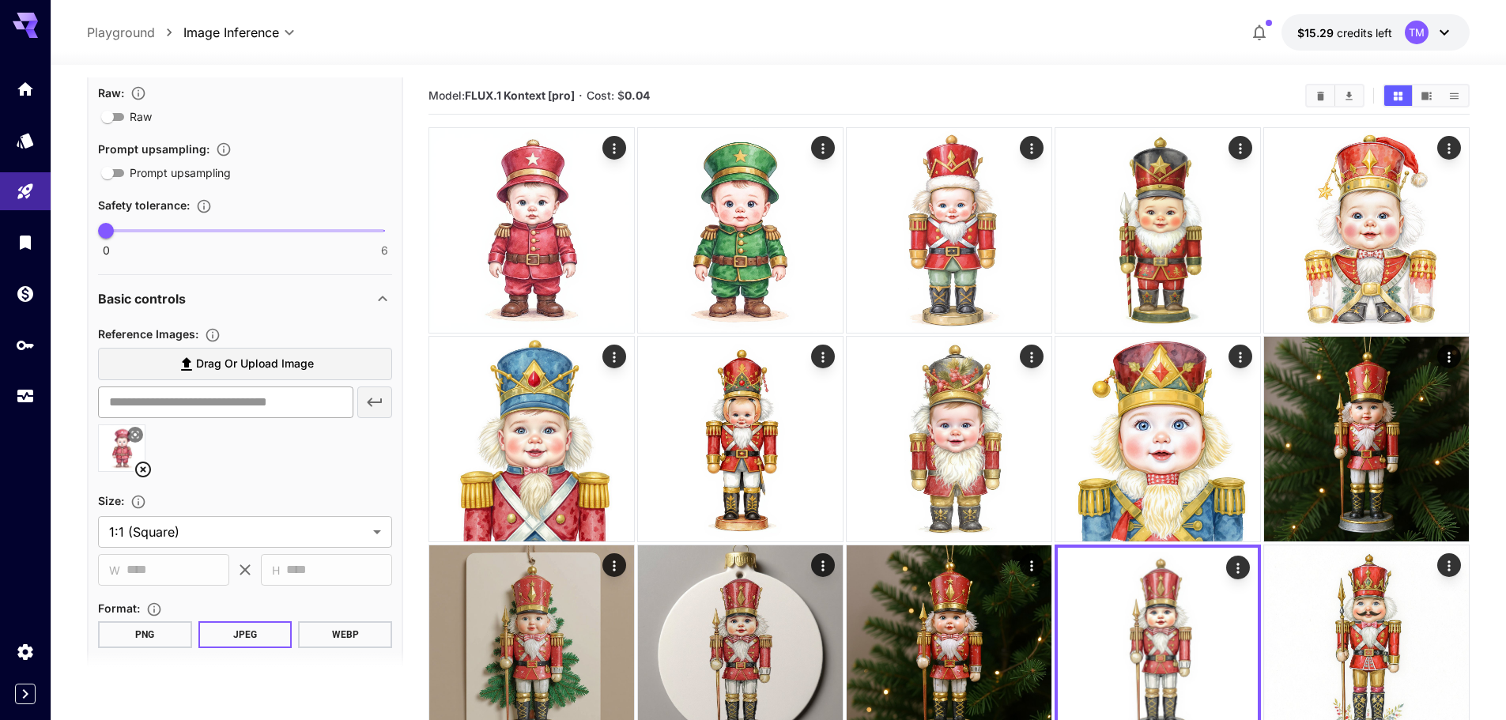
scroll to position [33, 0]
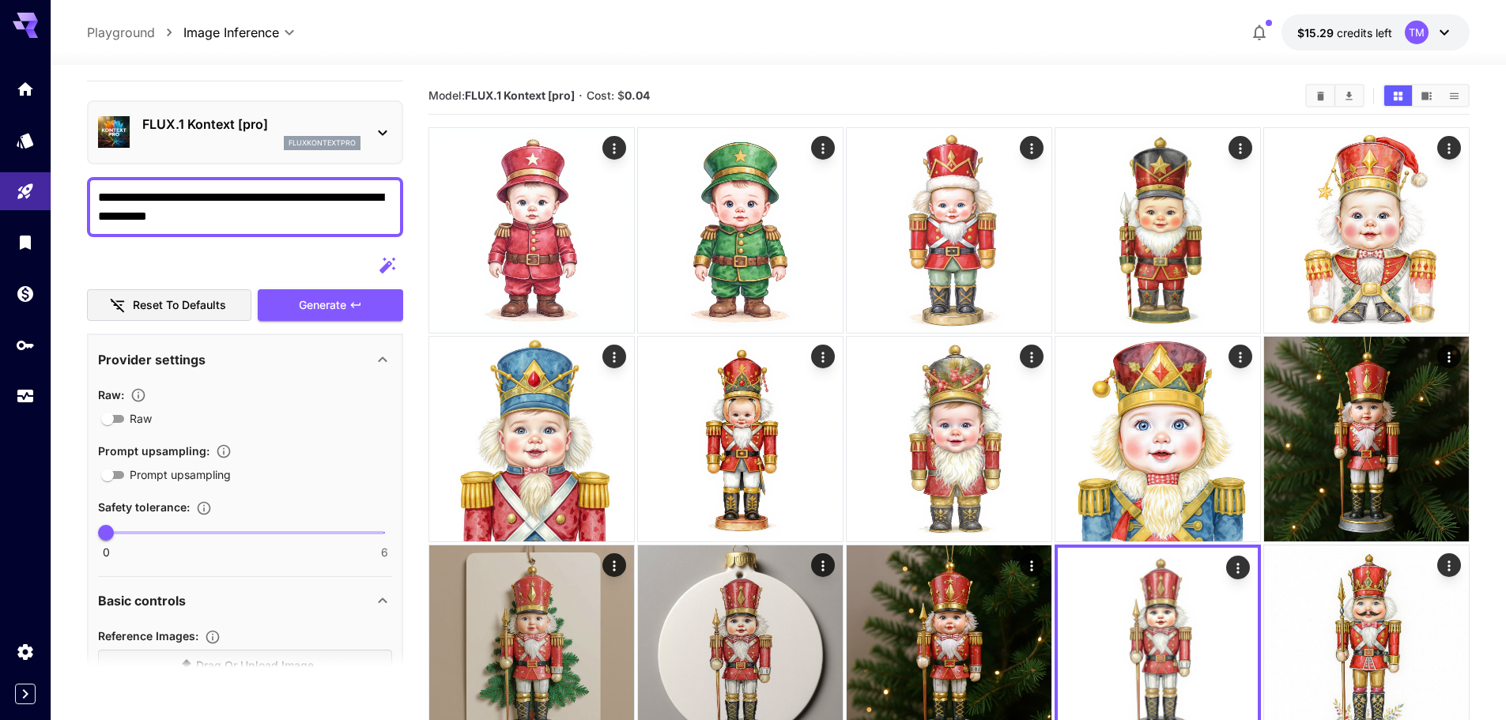
click at [268, 217] on textarea "**********" at bounding box center [245, 207] width 294 height 38
paste textarea
click at [294, 298] on button "Generate" at bounding box center [330, 305] width 145 height 32
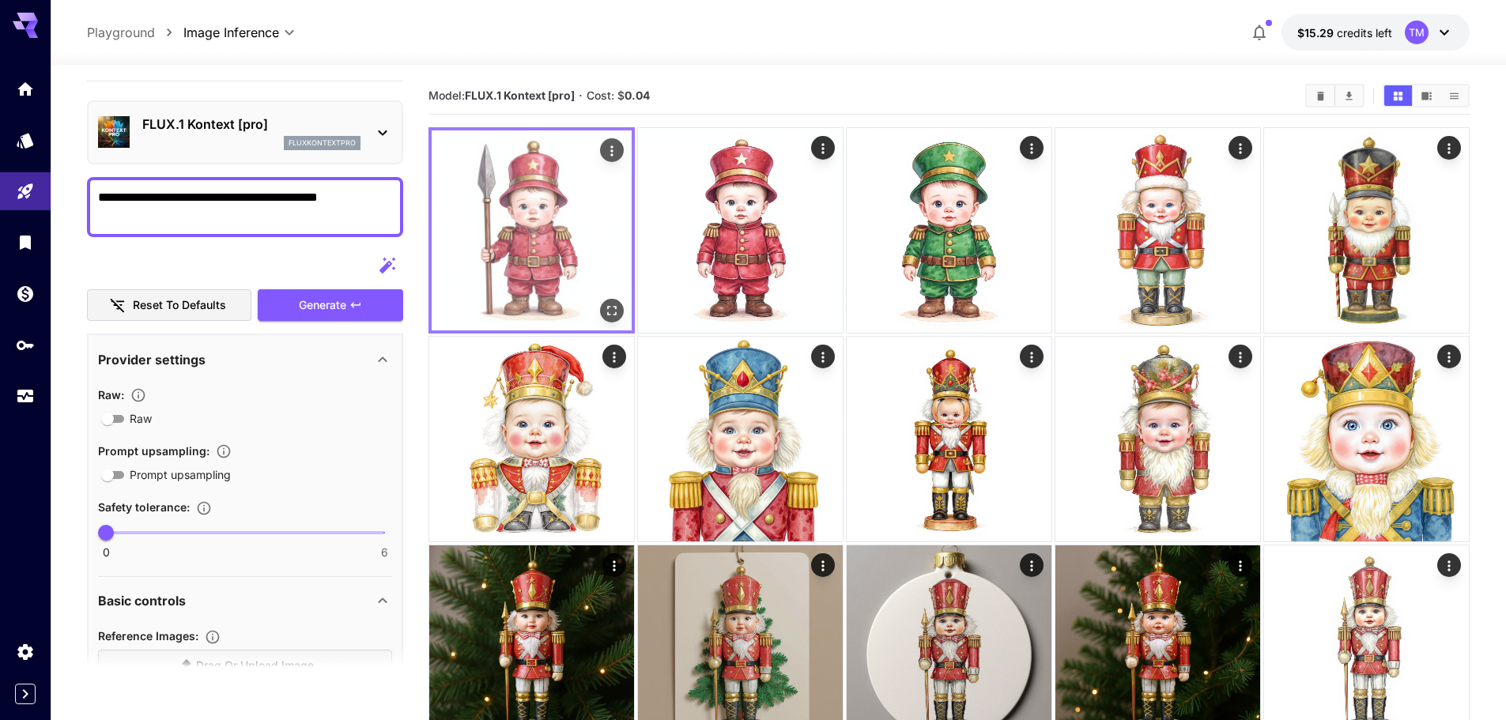
click at [610, 315] on icon "Open in fullscreen" at bounding box center [612, 311] width 16 height 16
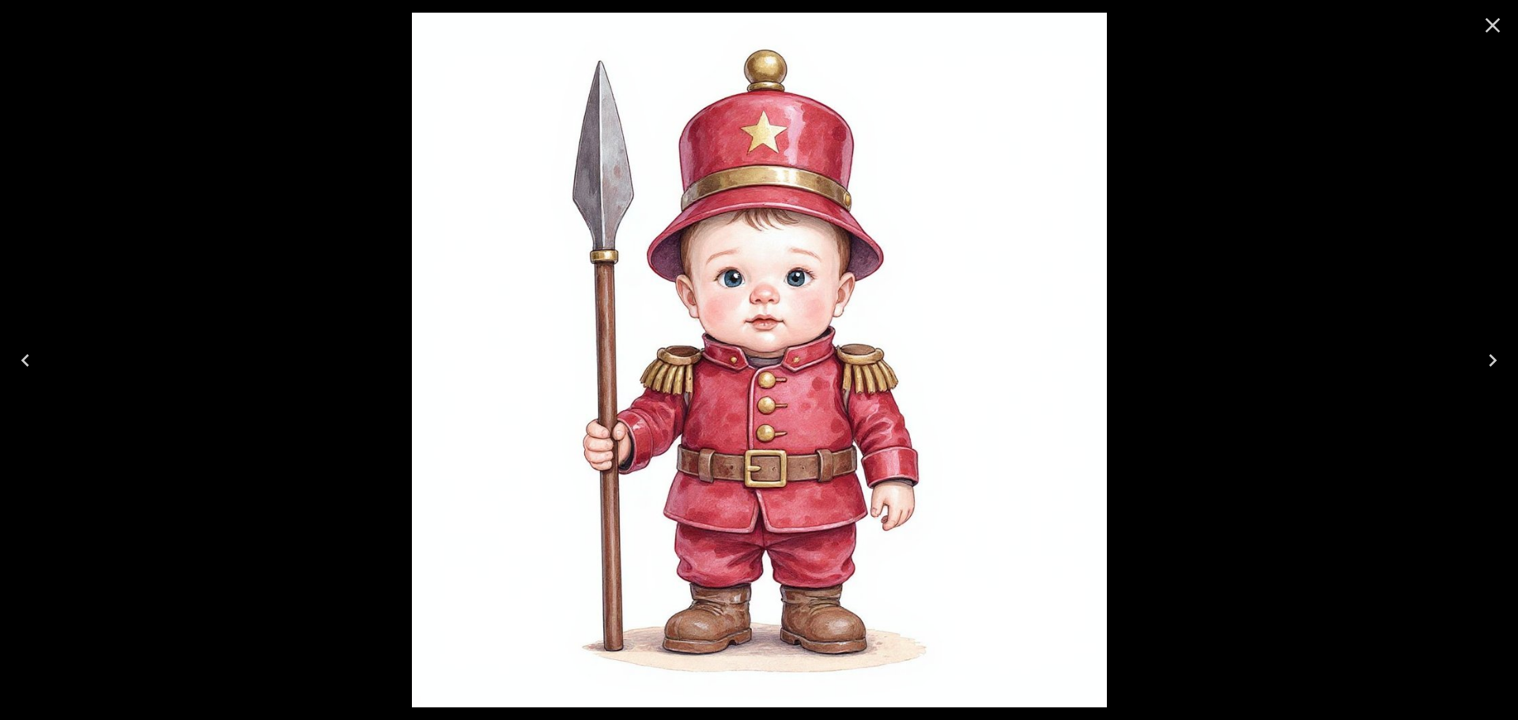
click at [1491, 20] on icon "Close" at bounding box center [1492, 25] width 25 height 25
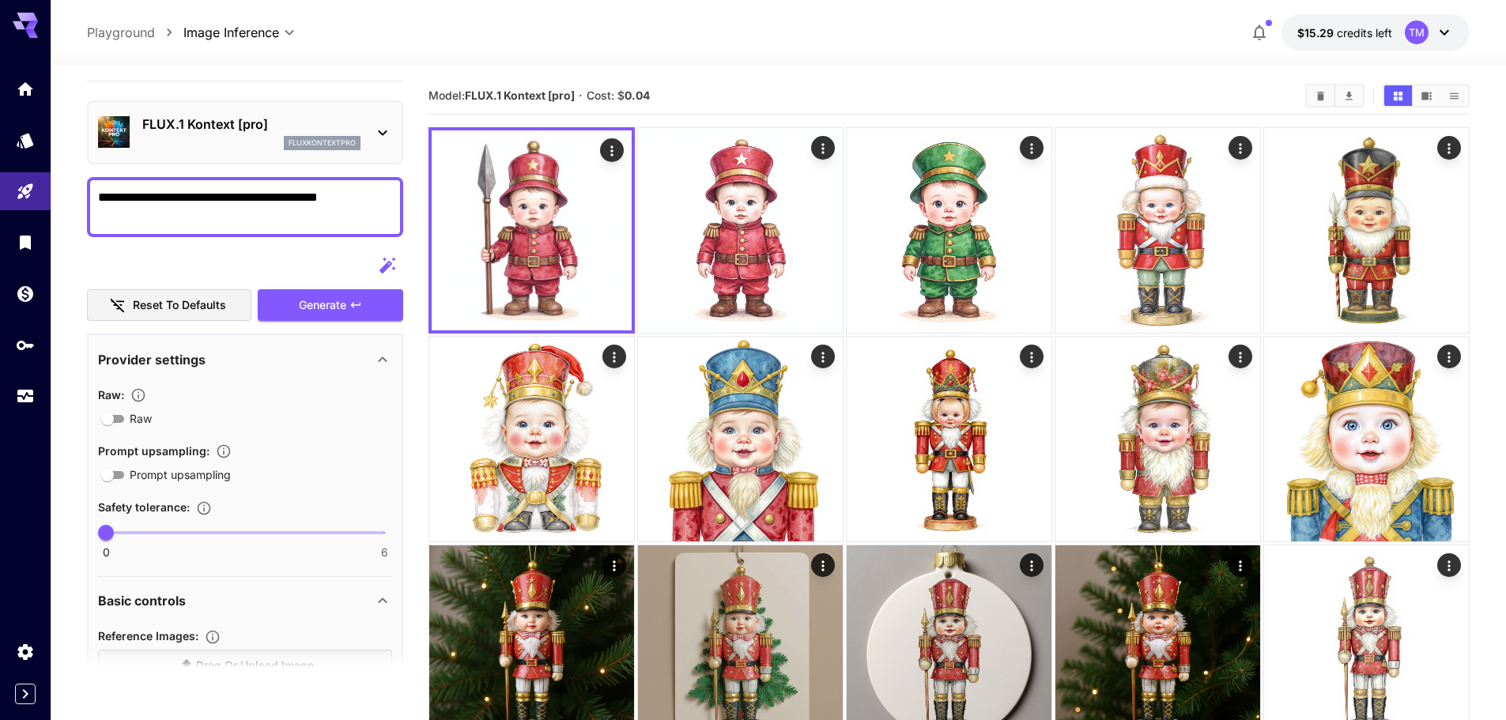
click at [231, 192] on textarea "**********" at bounding box center [245, 207] width 294 height 38
paste textarea "*****"
type textarea "**********"
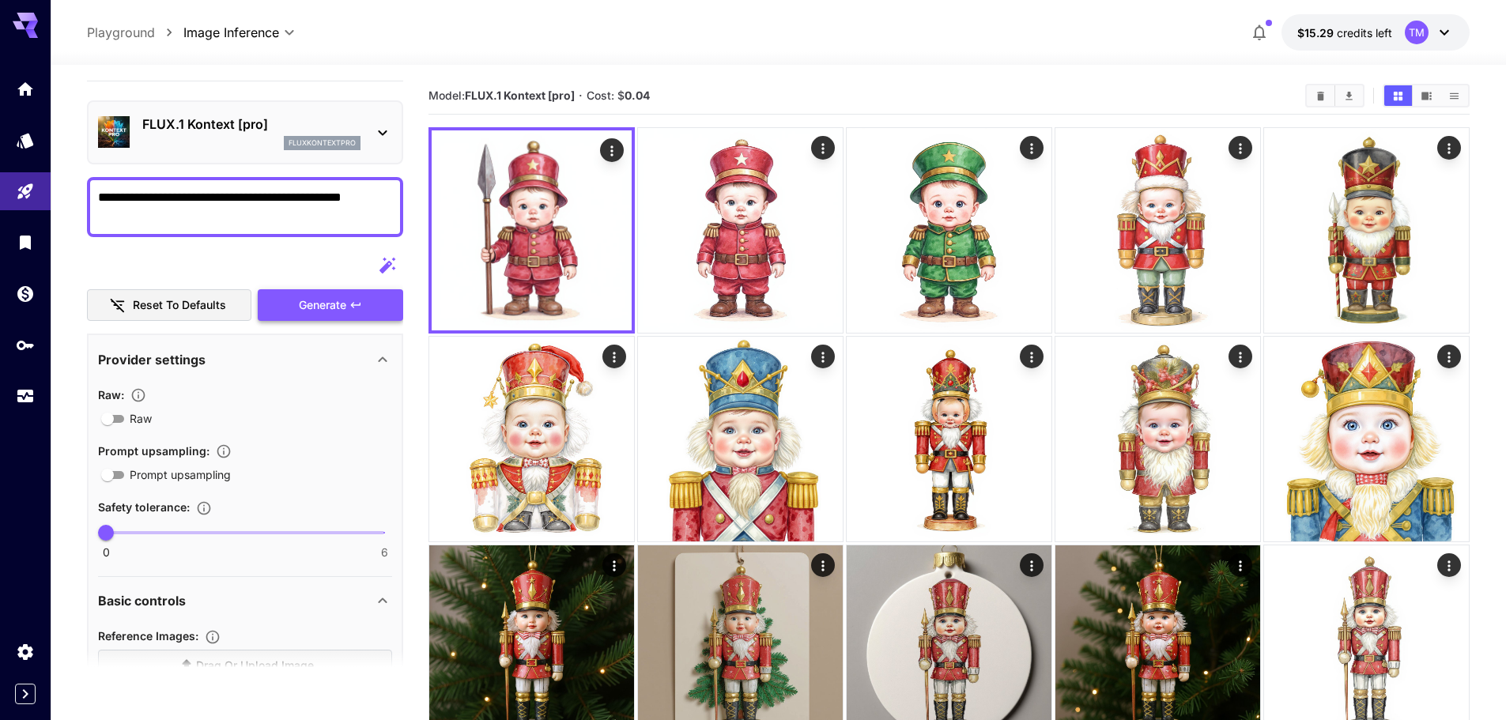
click at [285, 306] on button "Generate" at bounding box center [330, 305] width 145 height 32
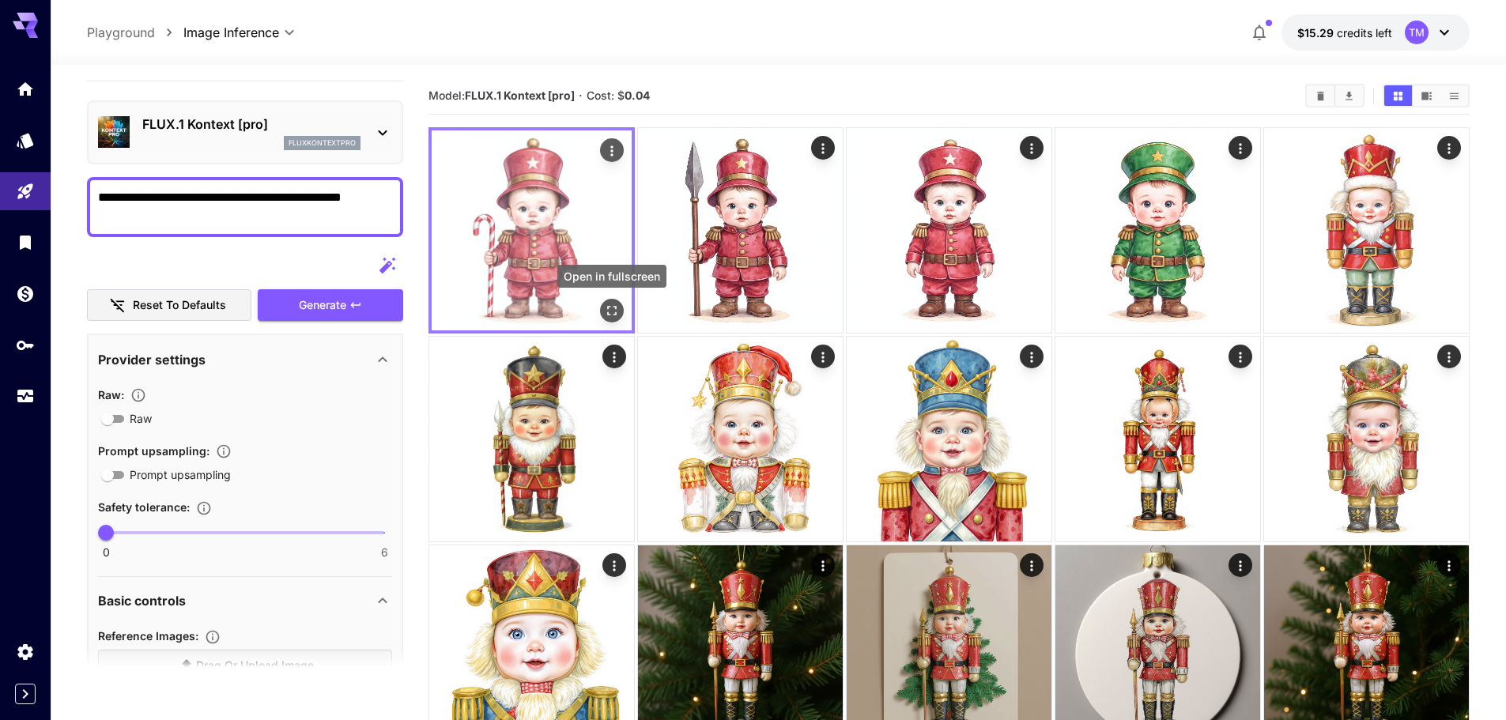
click at [613, 309] on icon "Open in fullscreen" at bounding box center [612, 311] width 16 height 16
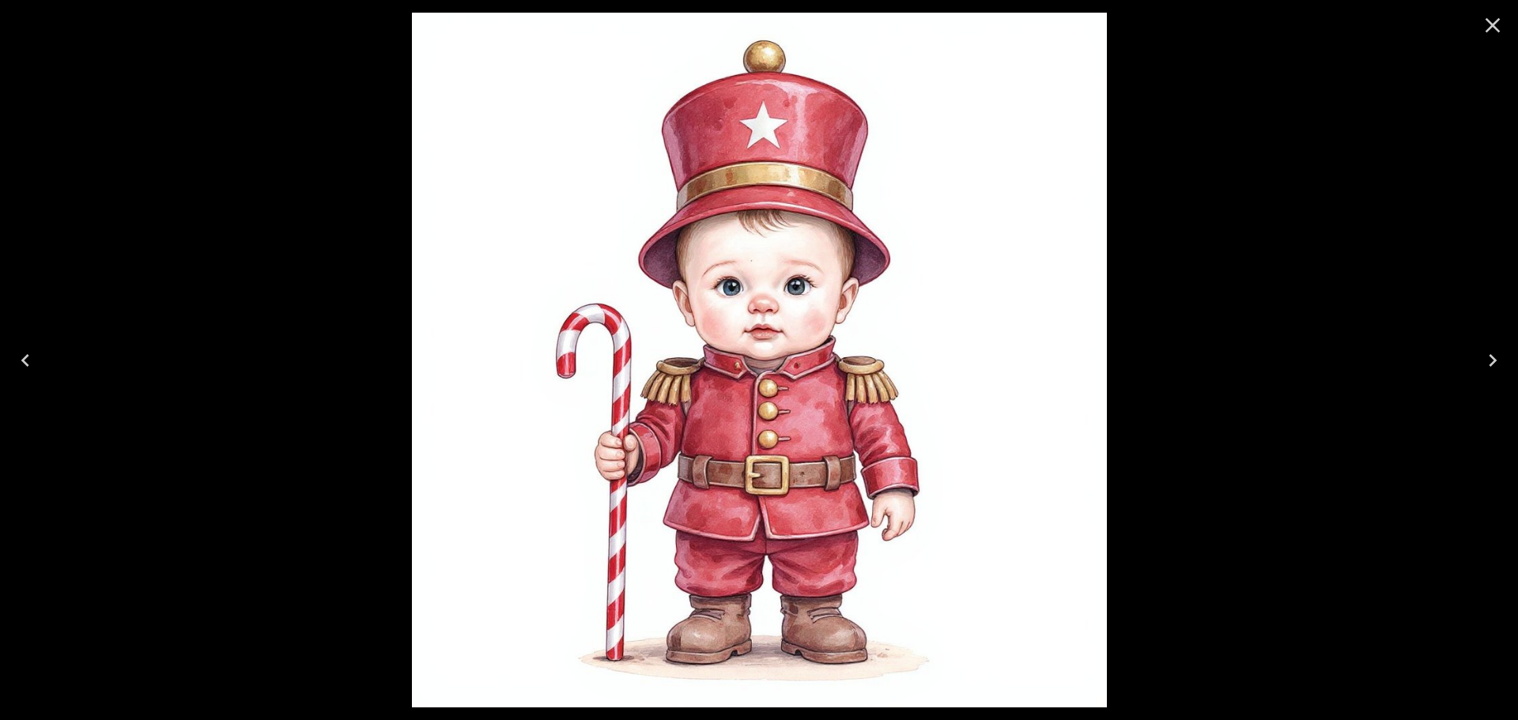
click at [1493, 23] on icon "Close" at bounding box center [1492, 25] width 25 height 25
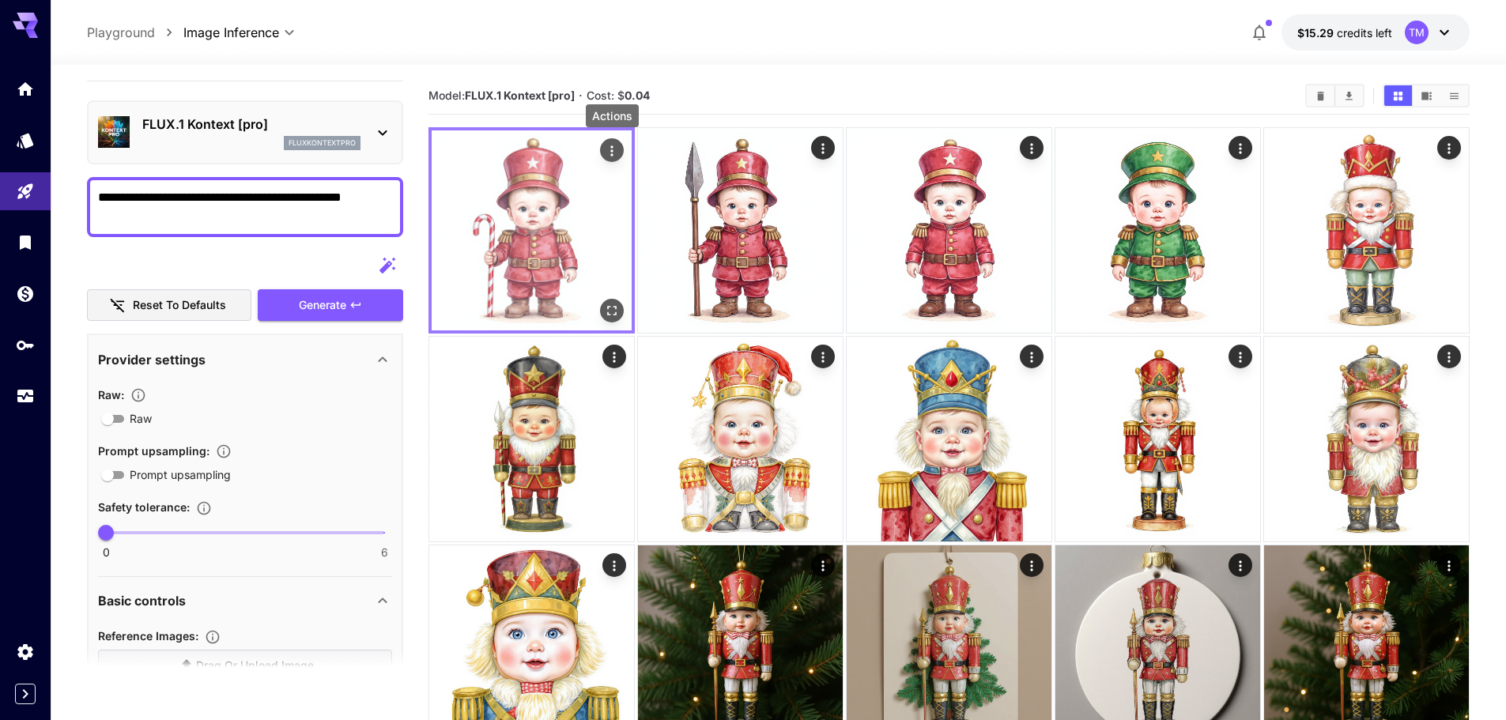
click at [616, 149] on icon "Actions" at bounding box center [612, 151] width 16 height 16
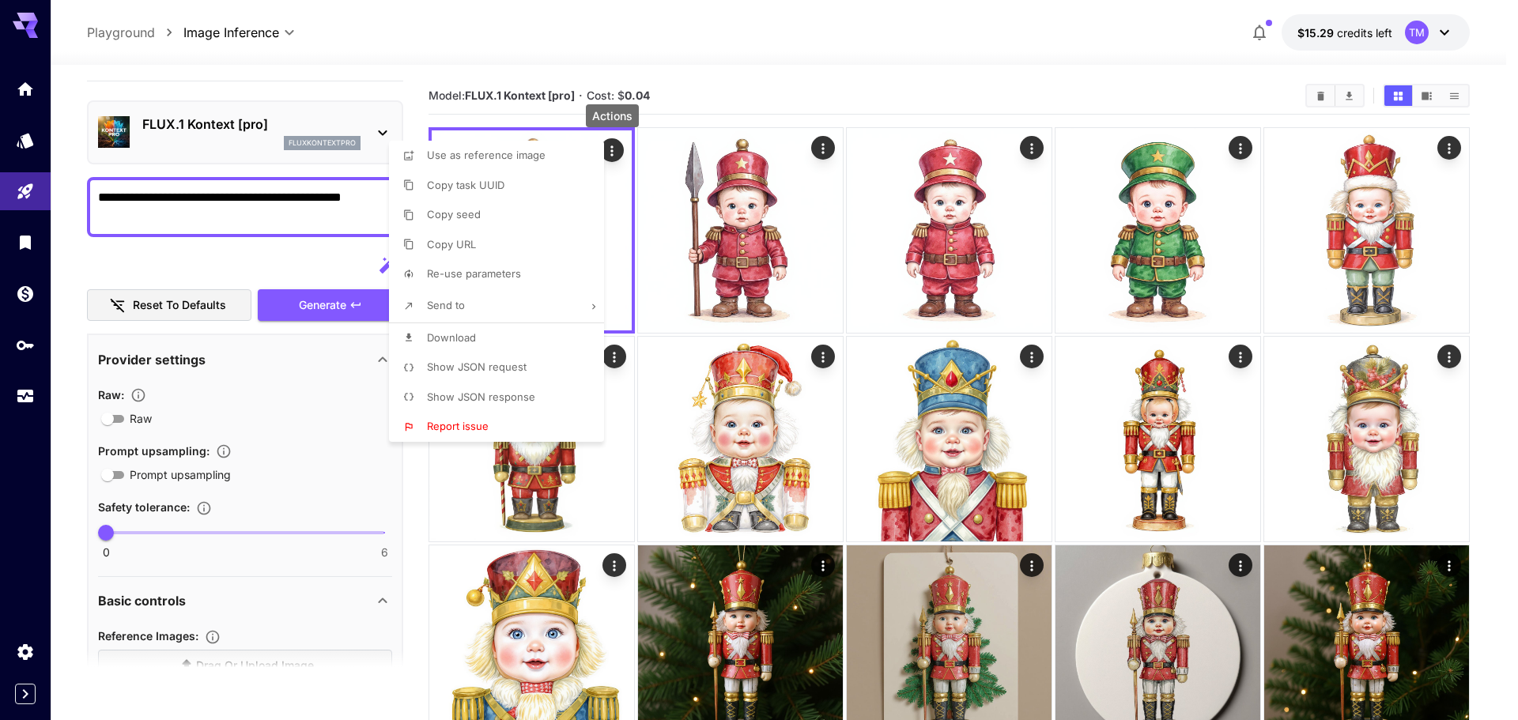
click at [463, 344] on p "Download" at bounding box center [451, 338] width 49 height 16
click at [309, 275] on div at bounding box center [759, 360] width 1518 height 720
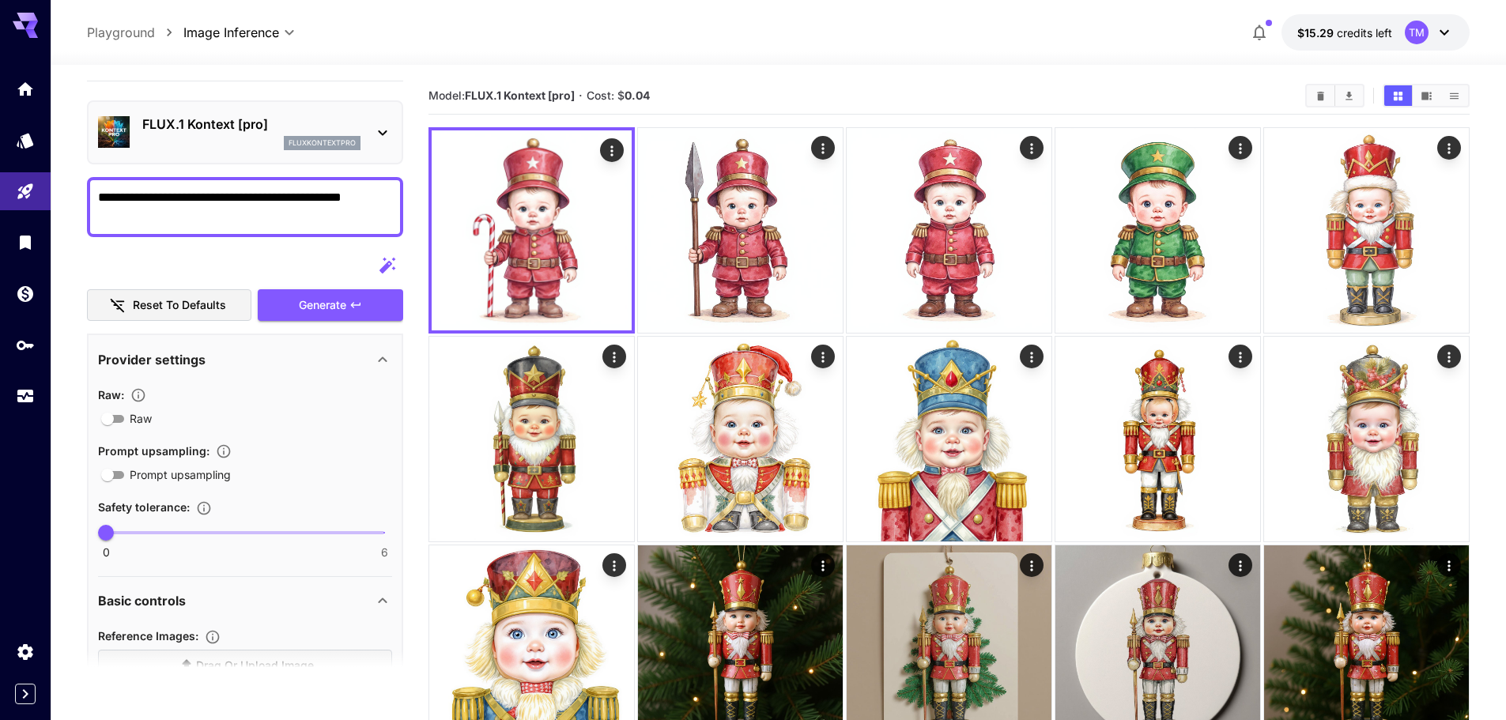
click at [270, 266] on div at bounding box center [245, 266] width 316 height 32
click at [277, 254] on div at bounding box center [245, 266] width 316 height 32
click at [608, 308] on icon "Open in fullscreen" at bounding box center [611, 310] width 9 height 9
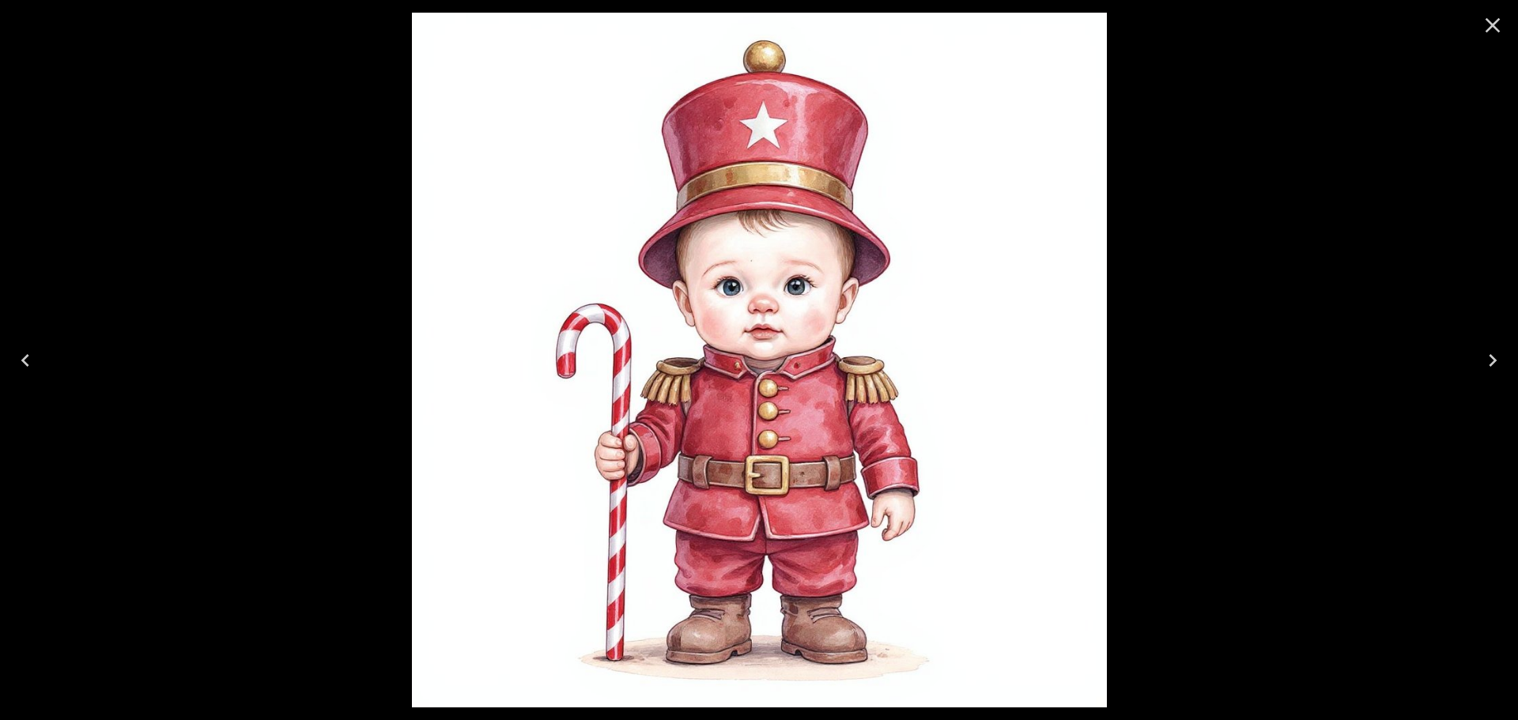
click at [1493, 21] on icon "Close" at bounding box center [1492, 25] width 25 height 25
